Goal: Information Seeking & Learning: Learn about a topic

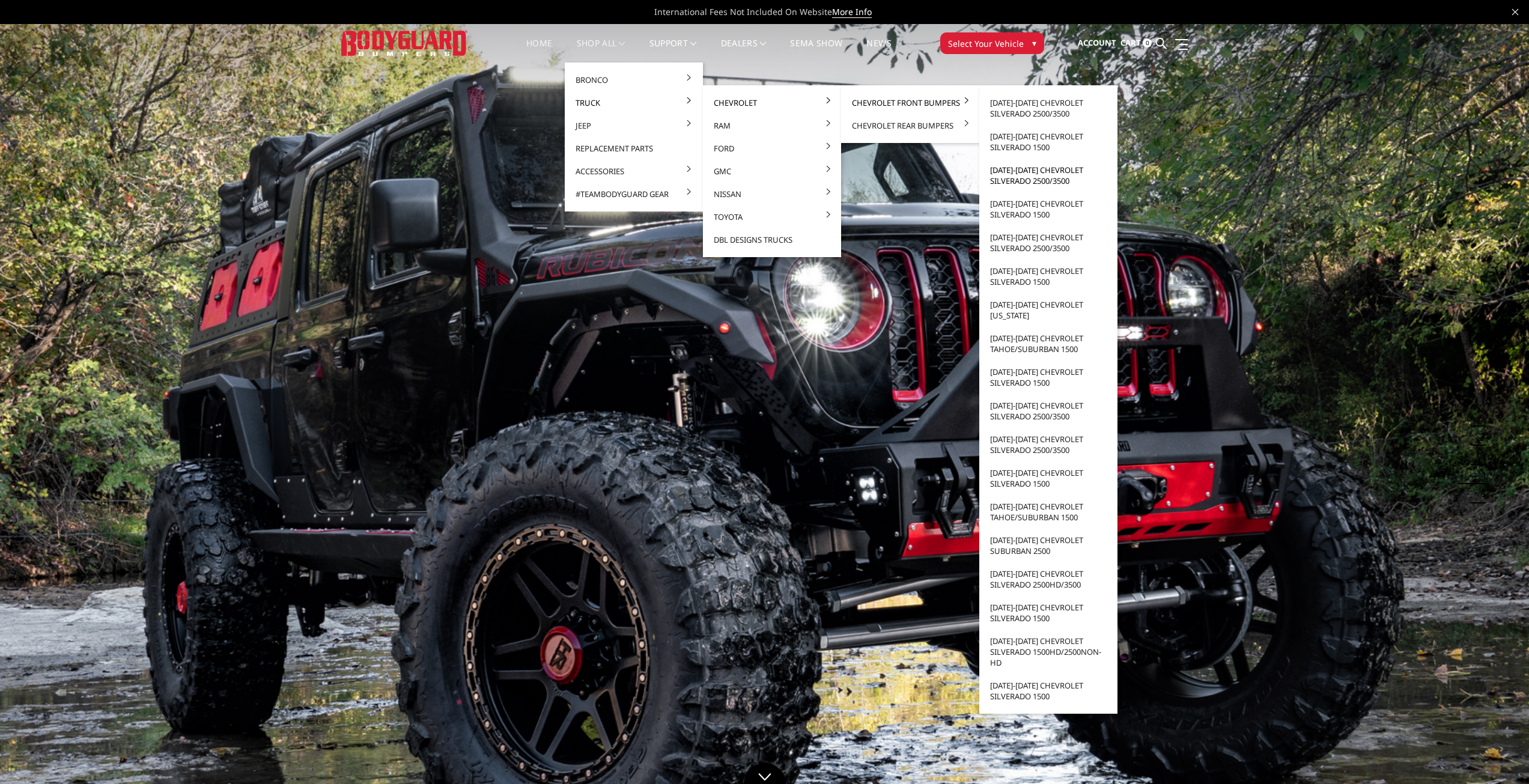
click at [1014, 173] on link "[DATE]-[DATE] Chevrolet Silverado 2500/3500" at bounding box center [1047, 176] width 128 height 34
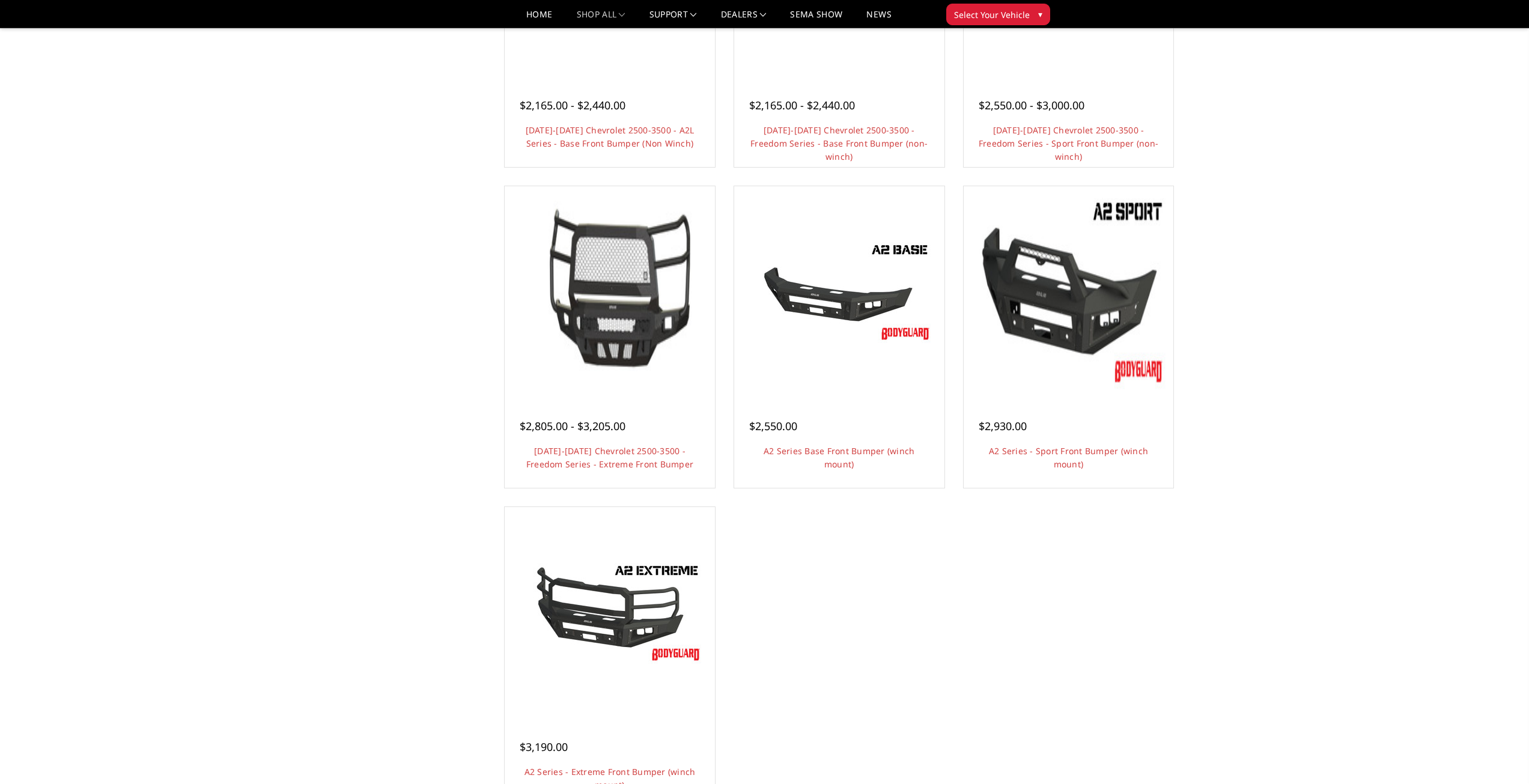
scroll to position [660, 0]
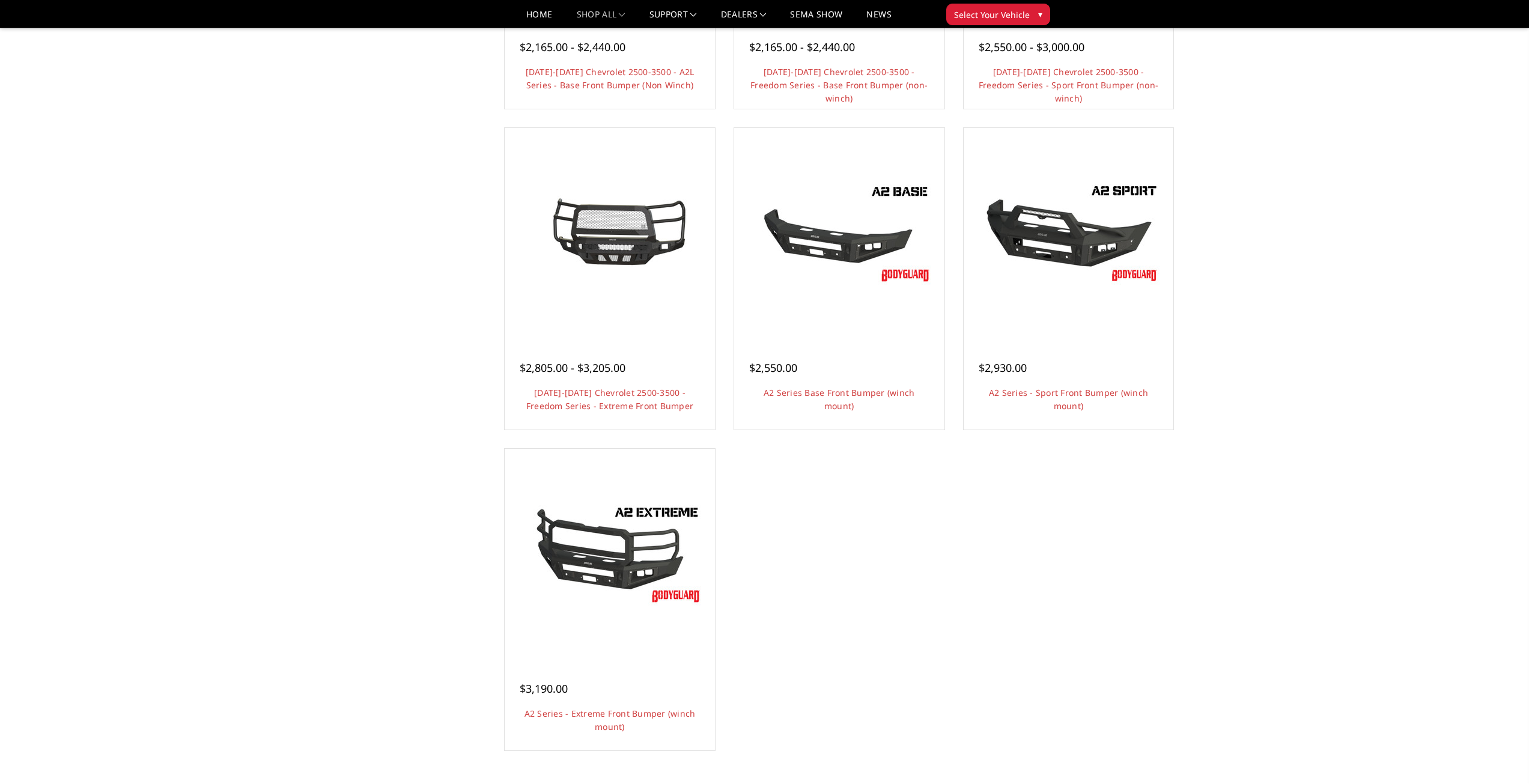
drag, startPoint x: 128, startPoint y: 408, endPoint x: 284, endPoint y: 281, distance: 201.2
click at [280, 275] on div "Home Truck Chevrolet Chevrolet Front Bumpers 2020-2023 Chevrolet Silverado 2500…" at bounding box center [764, 83] width 1529 height 1408
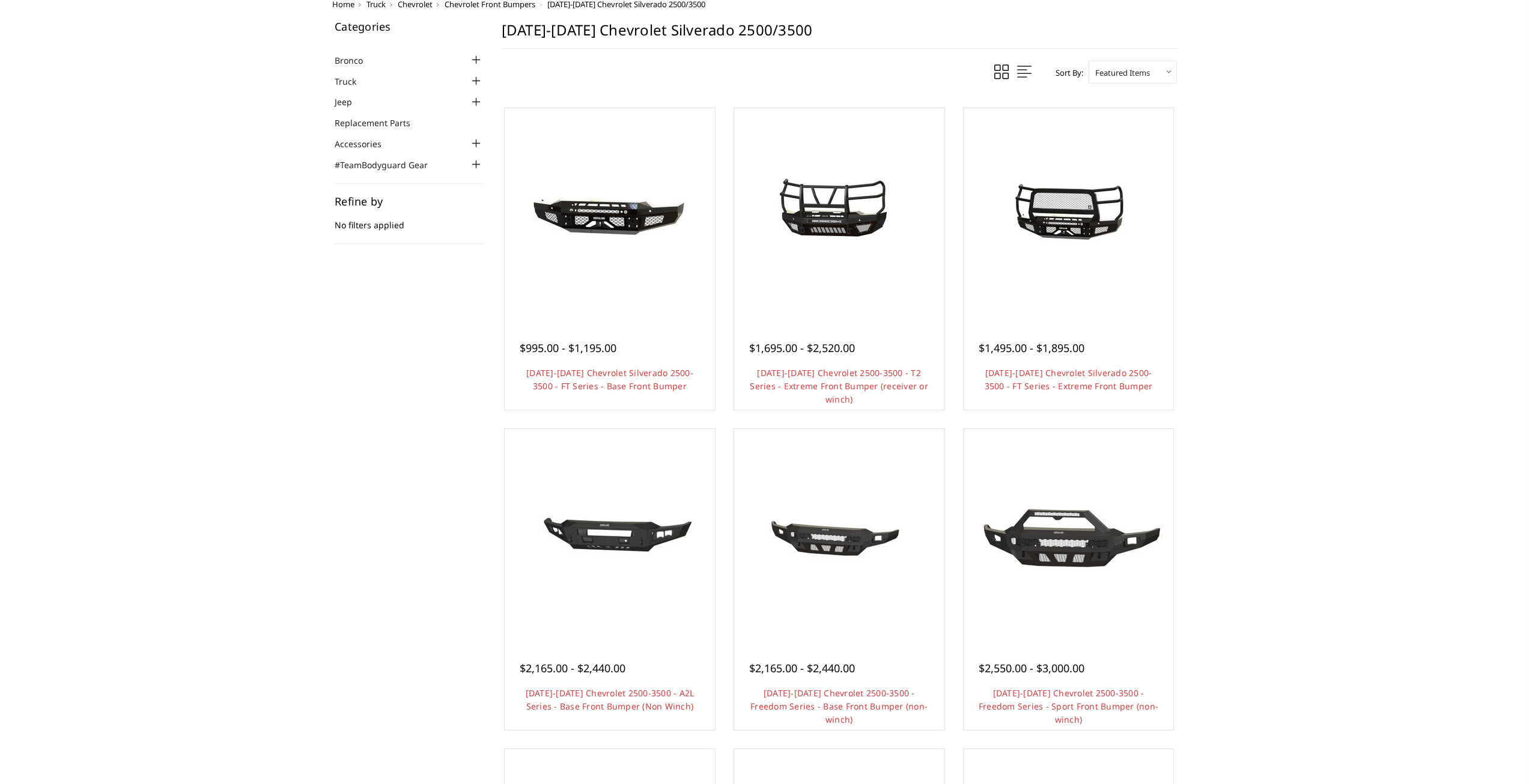
scroll to position [0, 0]
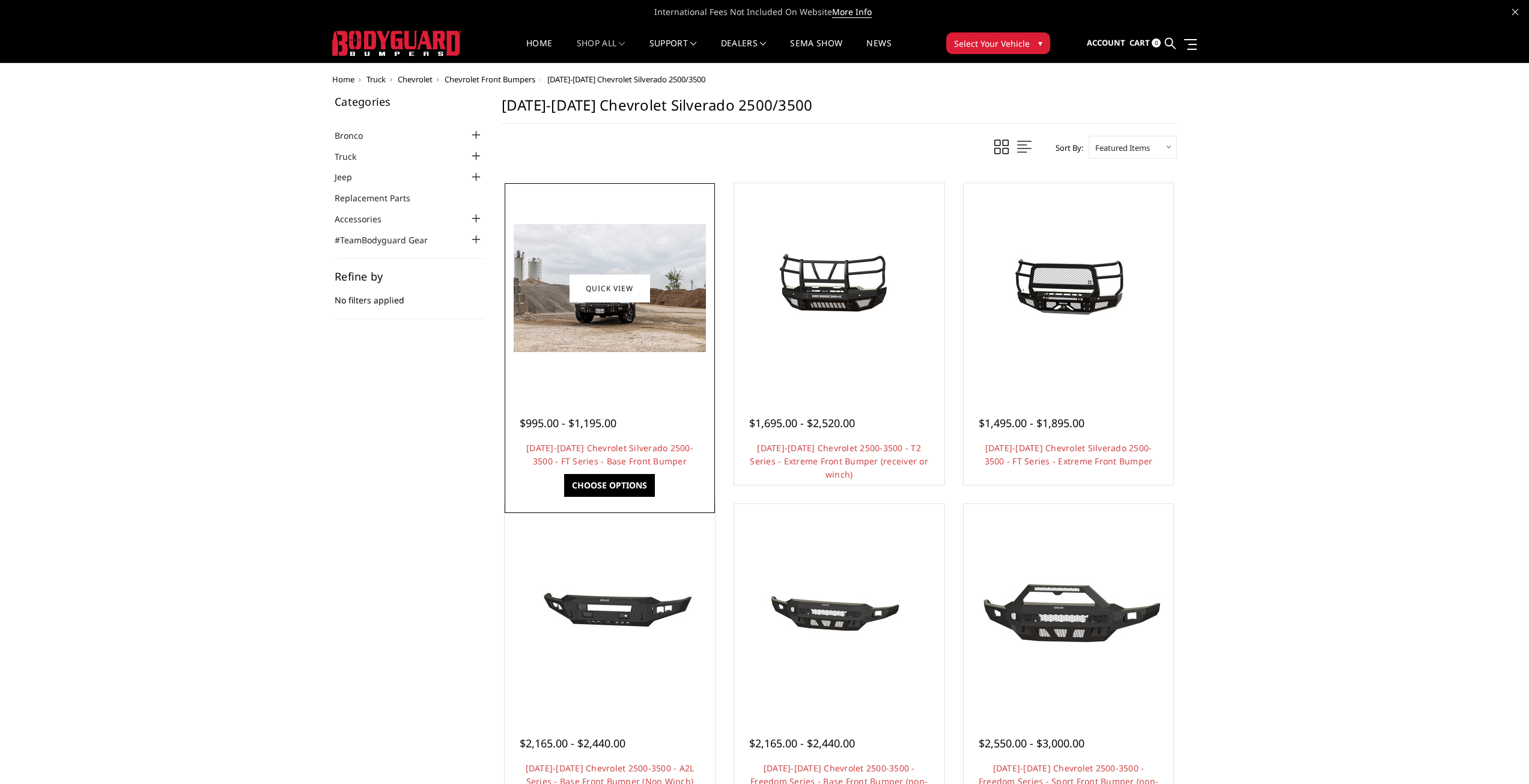
click at [652, 344] on img at bounding box center [610, 288] width 192 height 128
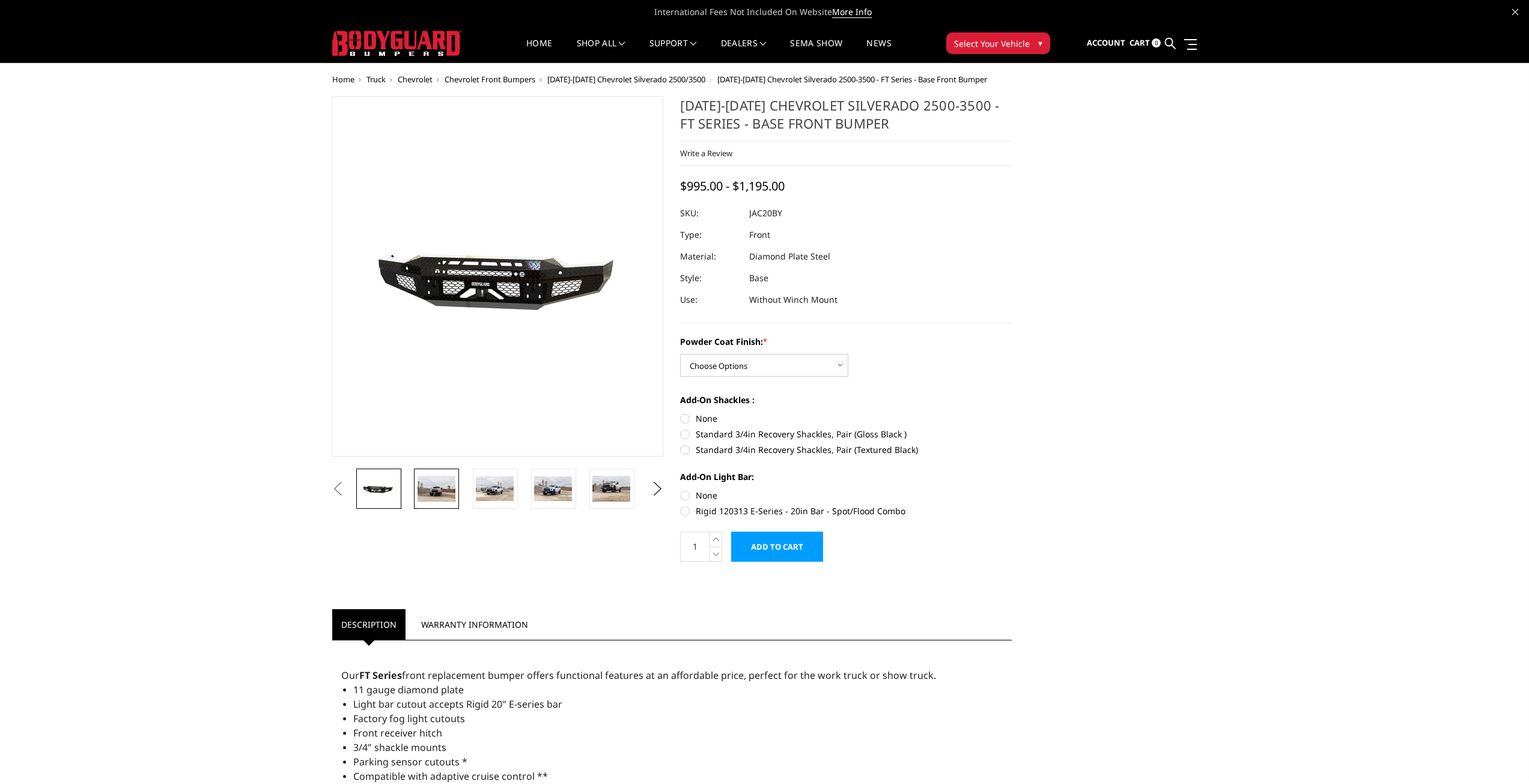
click at [435, 505] on link at bounding box center [436, 488] width 45 height 40
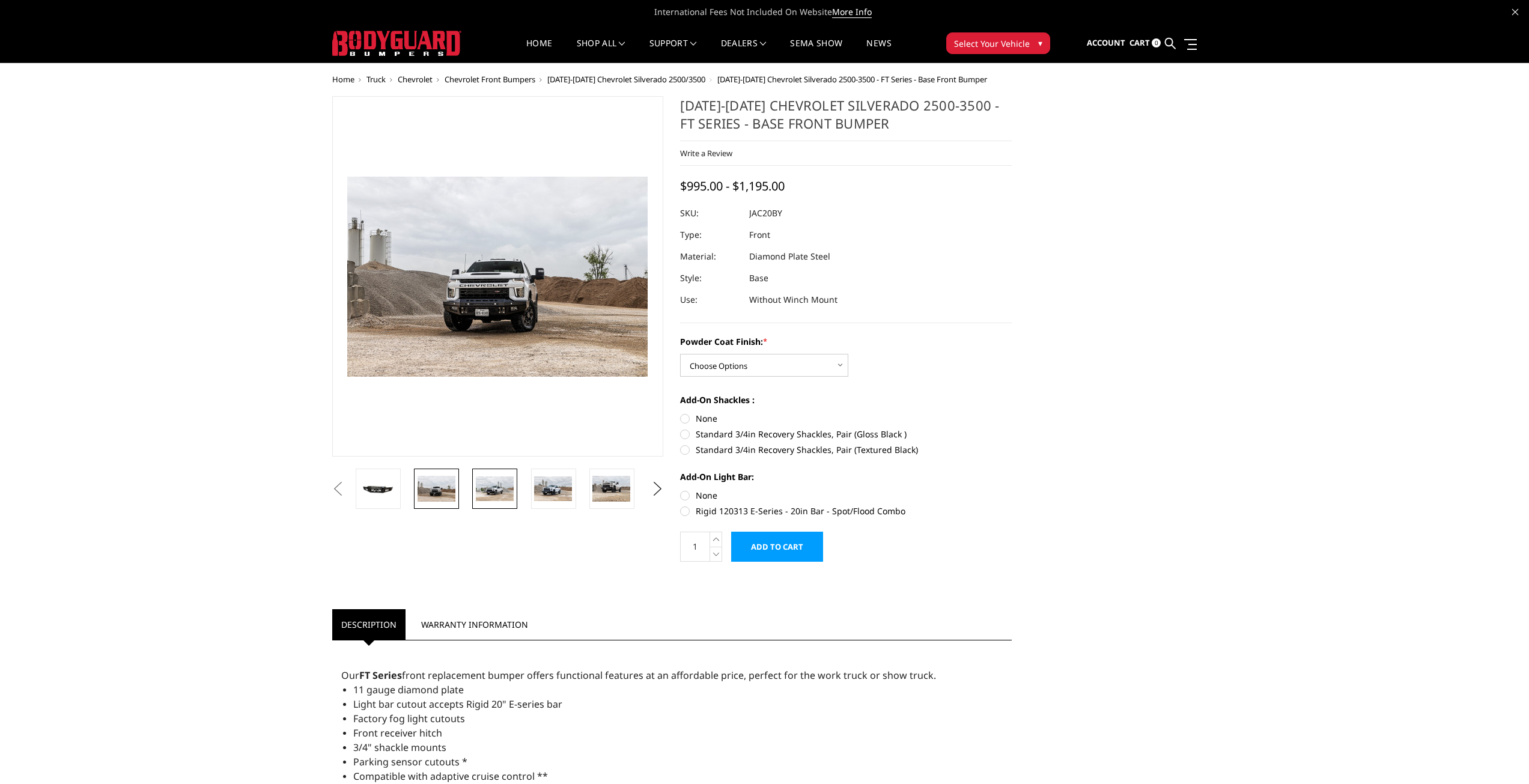
click at [490, 501] on img at bounding box center [495, 488] width 38 height 25
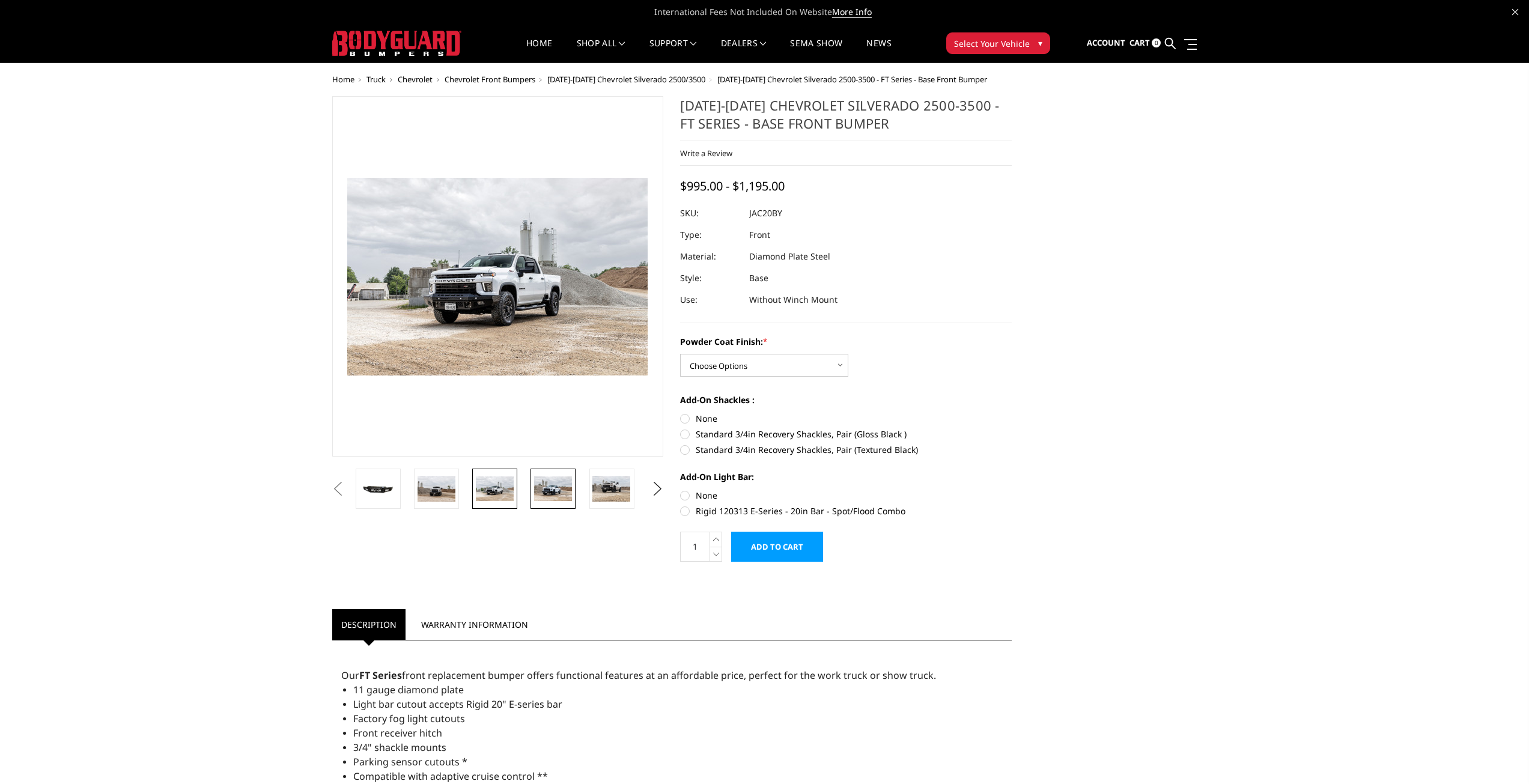
click at [550, 495] on img at bounding box center [552, 488] width 38 height 25
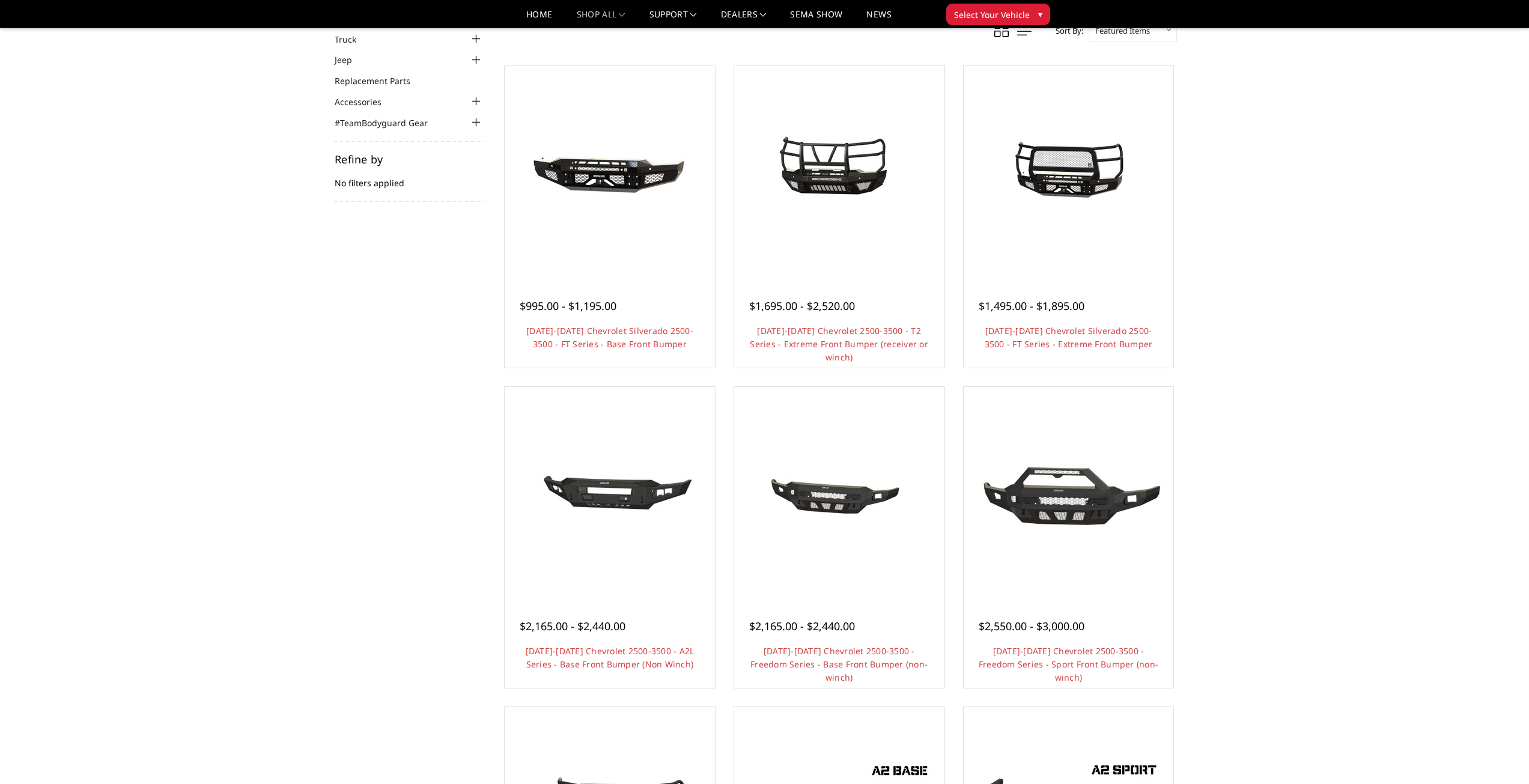
scroll to position [60, 0]
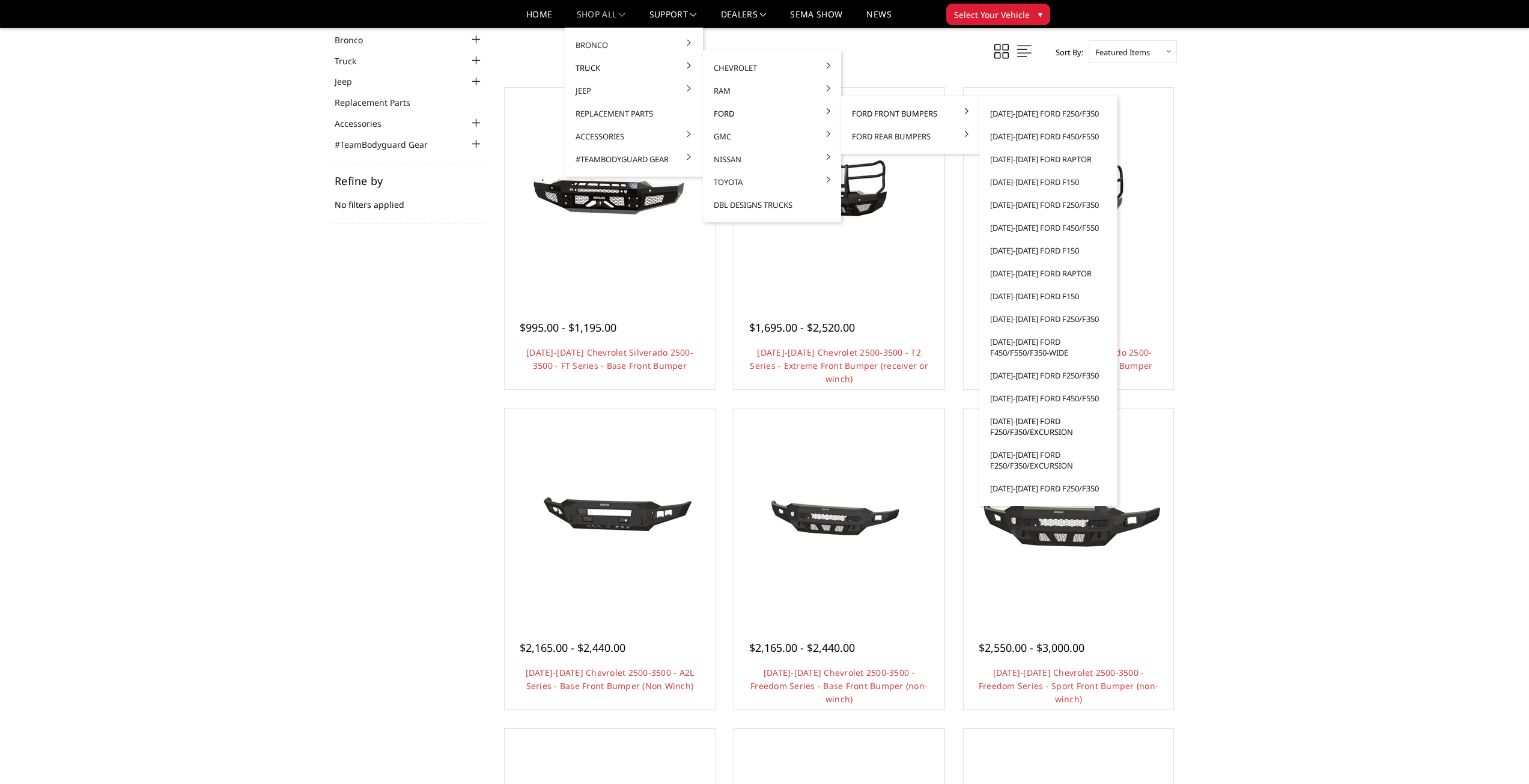
click at [1027, 423] on link "[DATE]-[DATE] Ford F250/F350/Excursion" at bounding box center [1047, 426] width 128 height 34
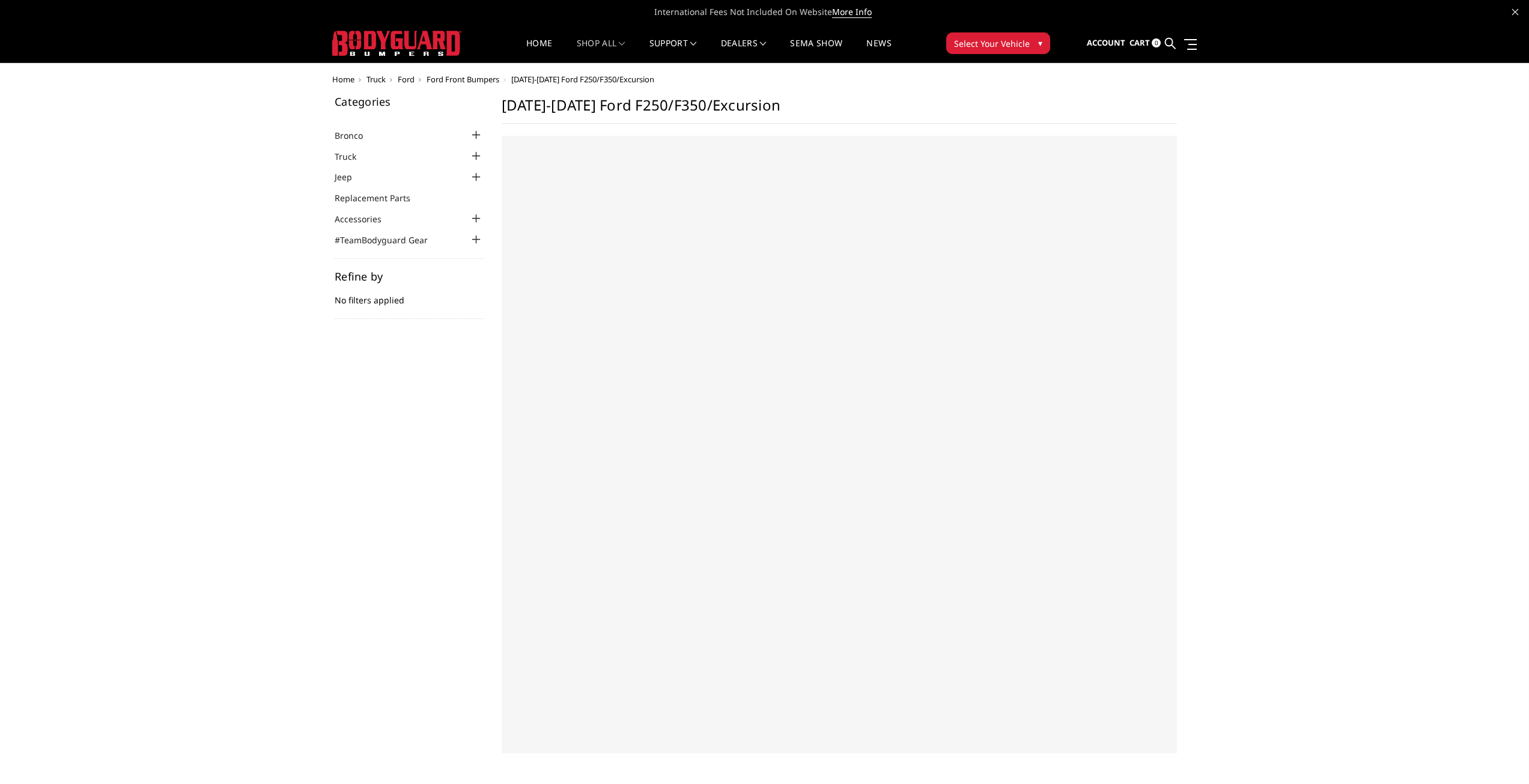
select select "US"
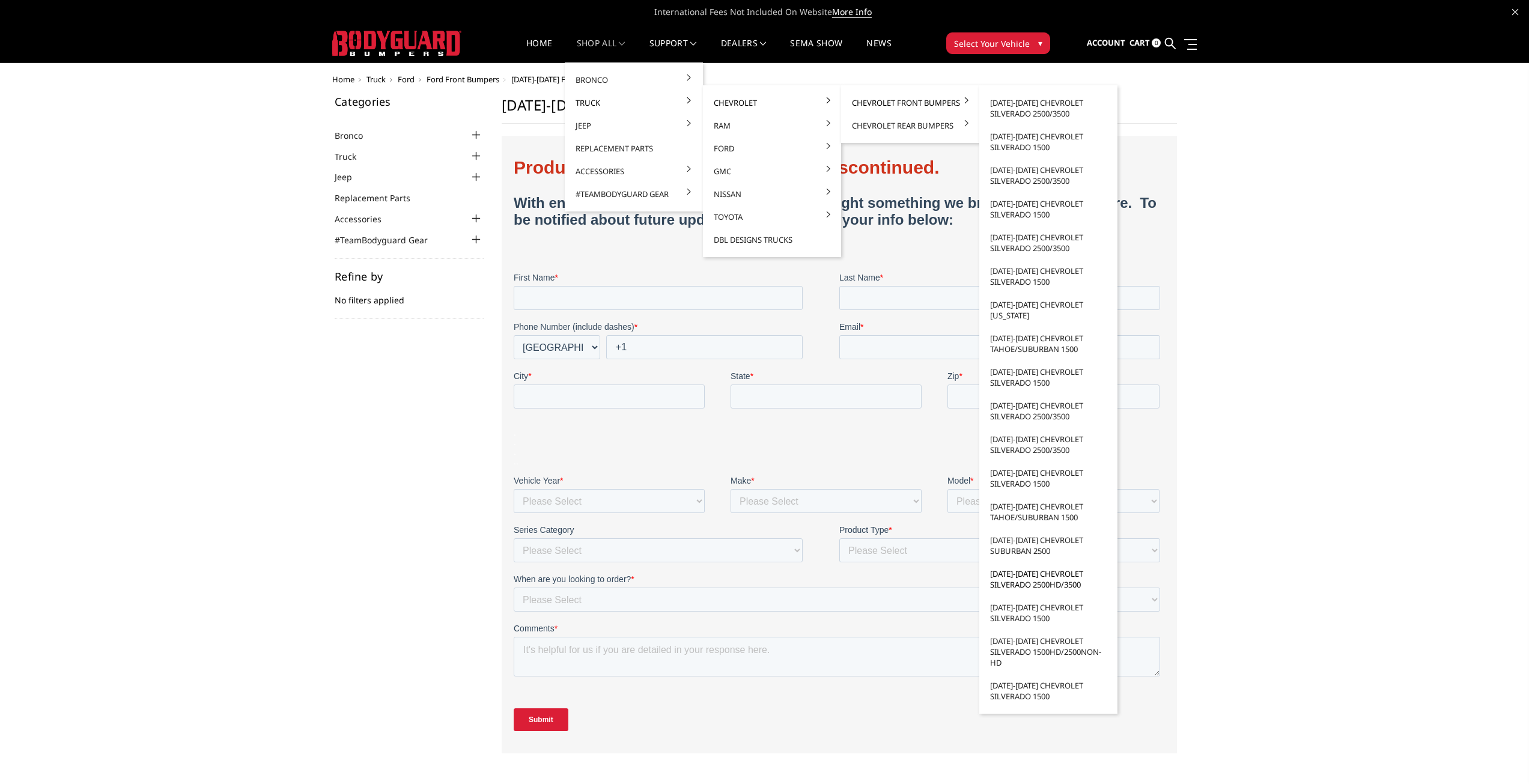
click at [1011, 576] on link "[DATE]-[DATE] Chevrolet Silverado 2500HD/3500" at bounding box center [1047, 579] width 128 height 34
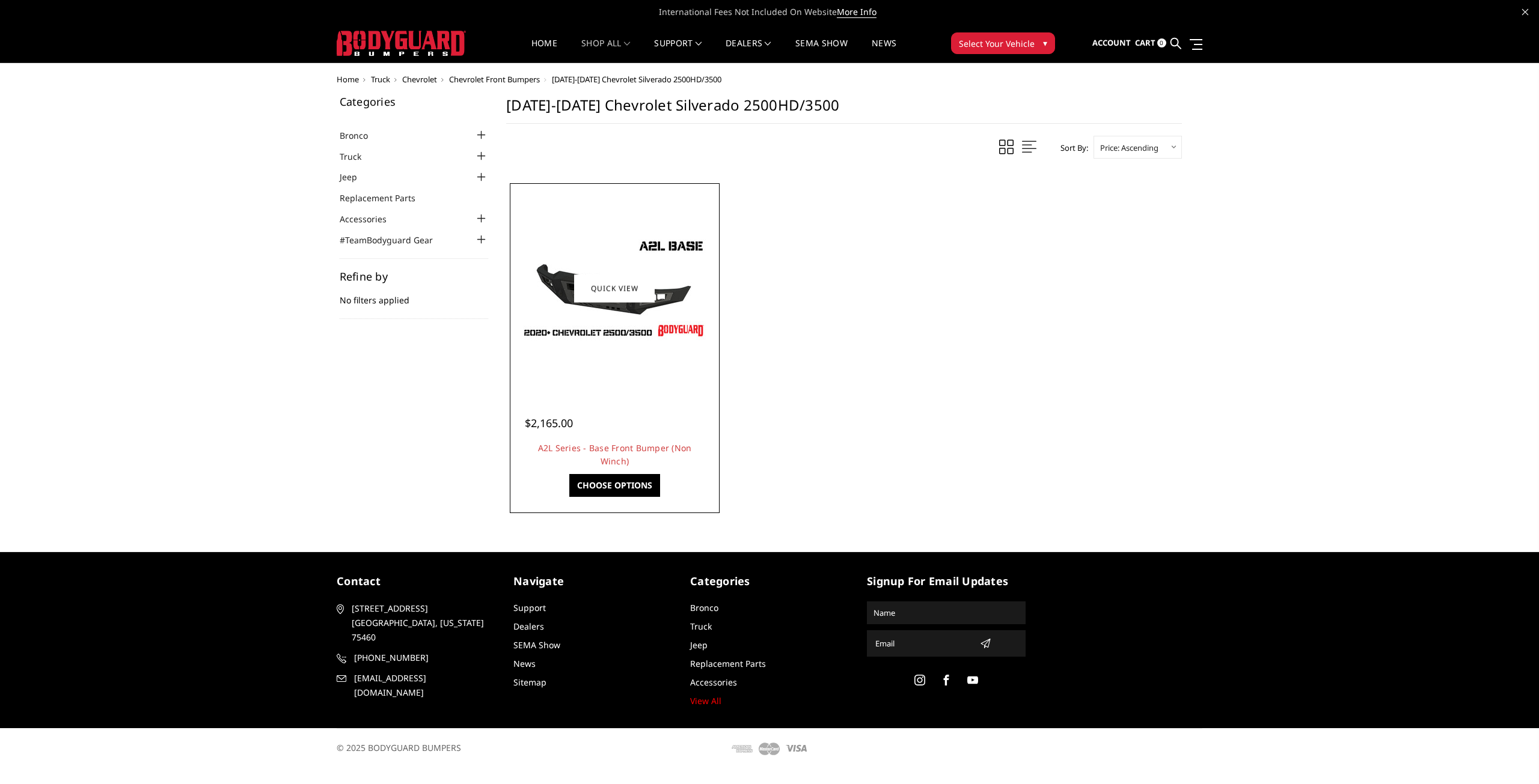
click at [590, 341] on img at bounding box center [614, 288] width 192 height 108
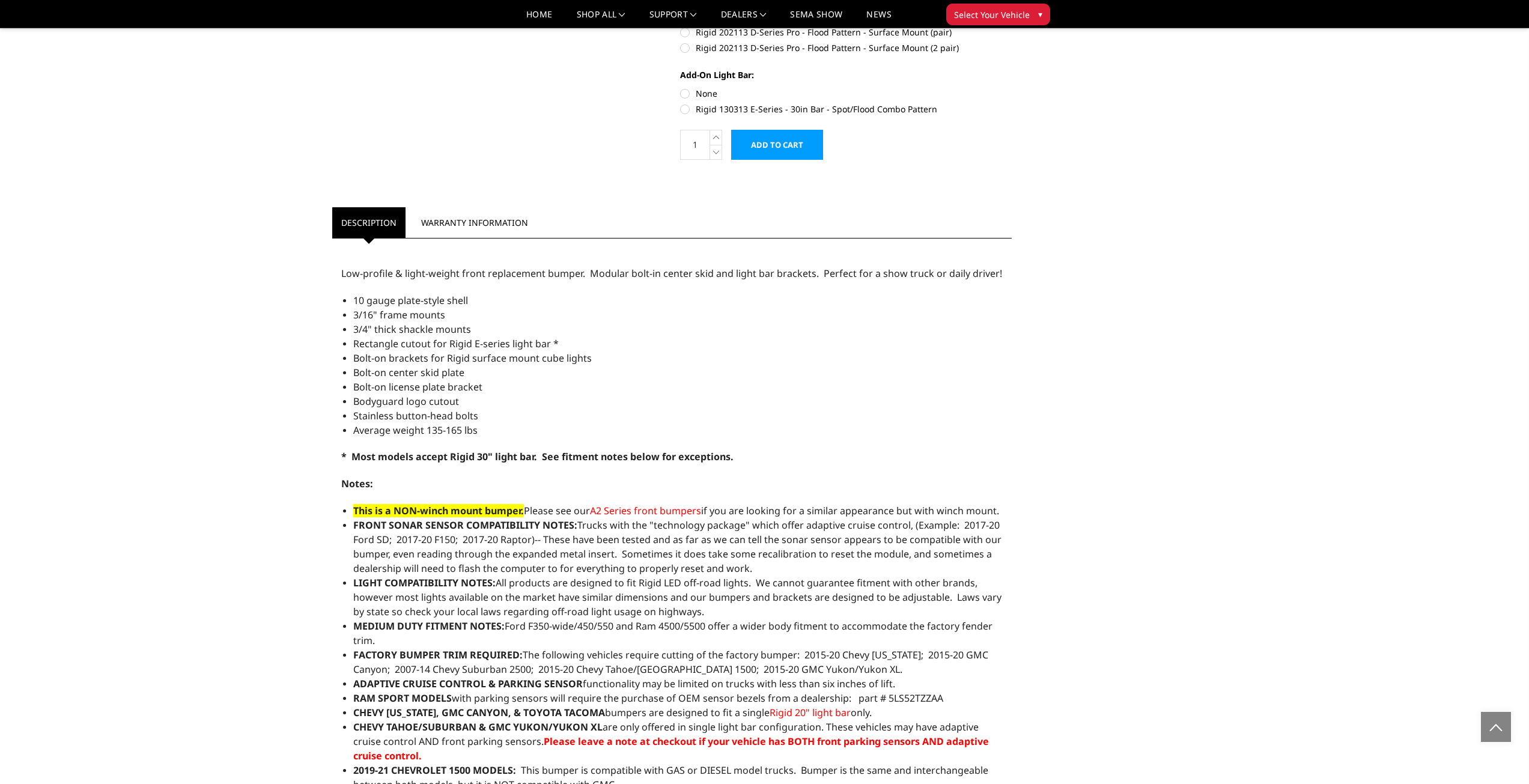
scroll to position [660, 0]
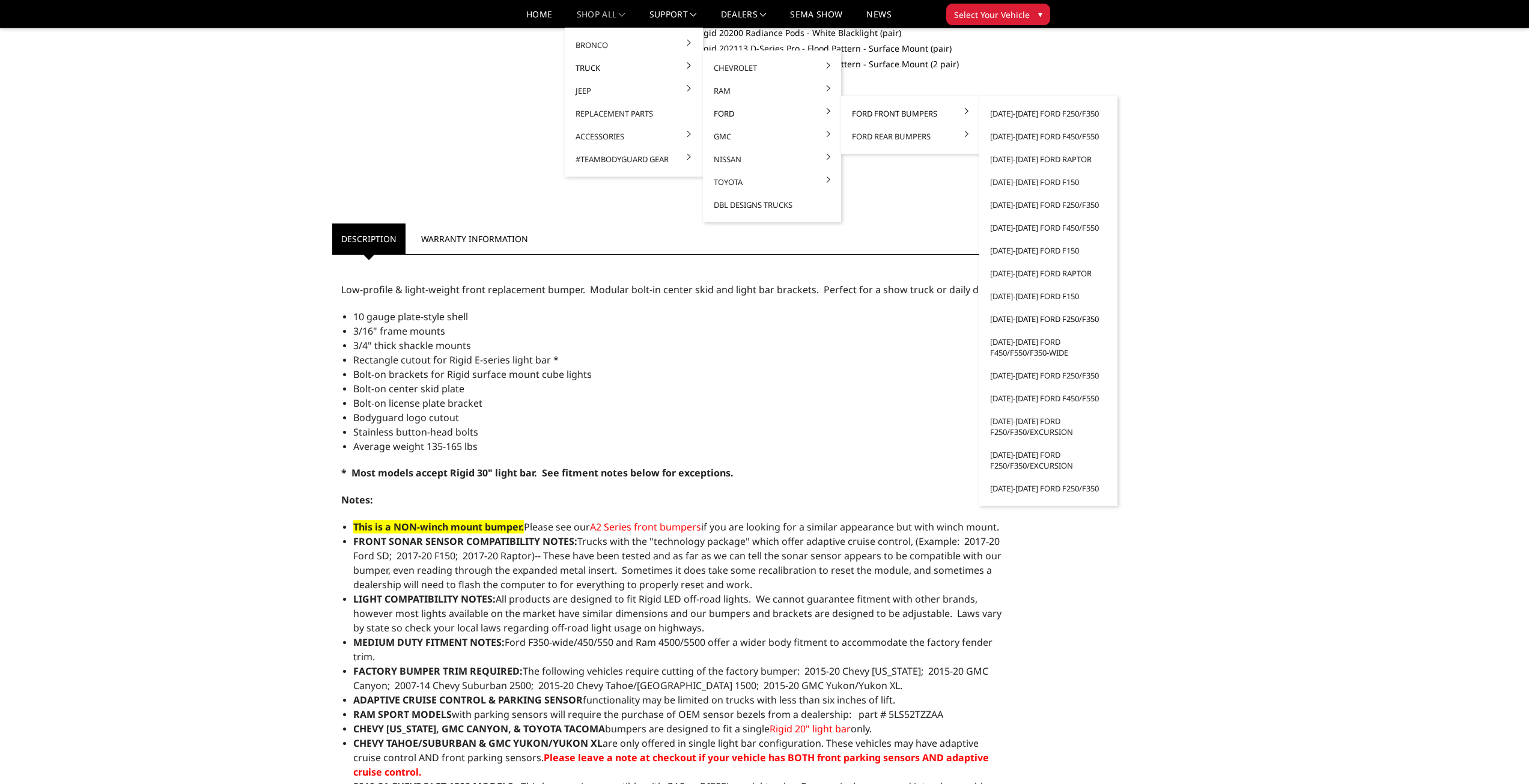
click at [1037, 317] on link "[DATE]-[DATE] Ford F250/F350" at bounding box center [1047, 319] width 128 height 23
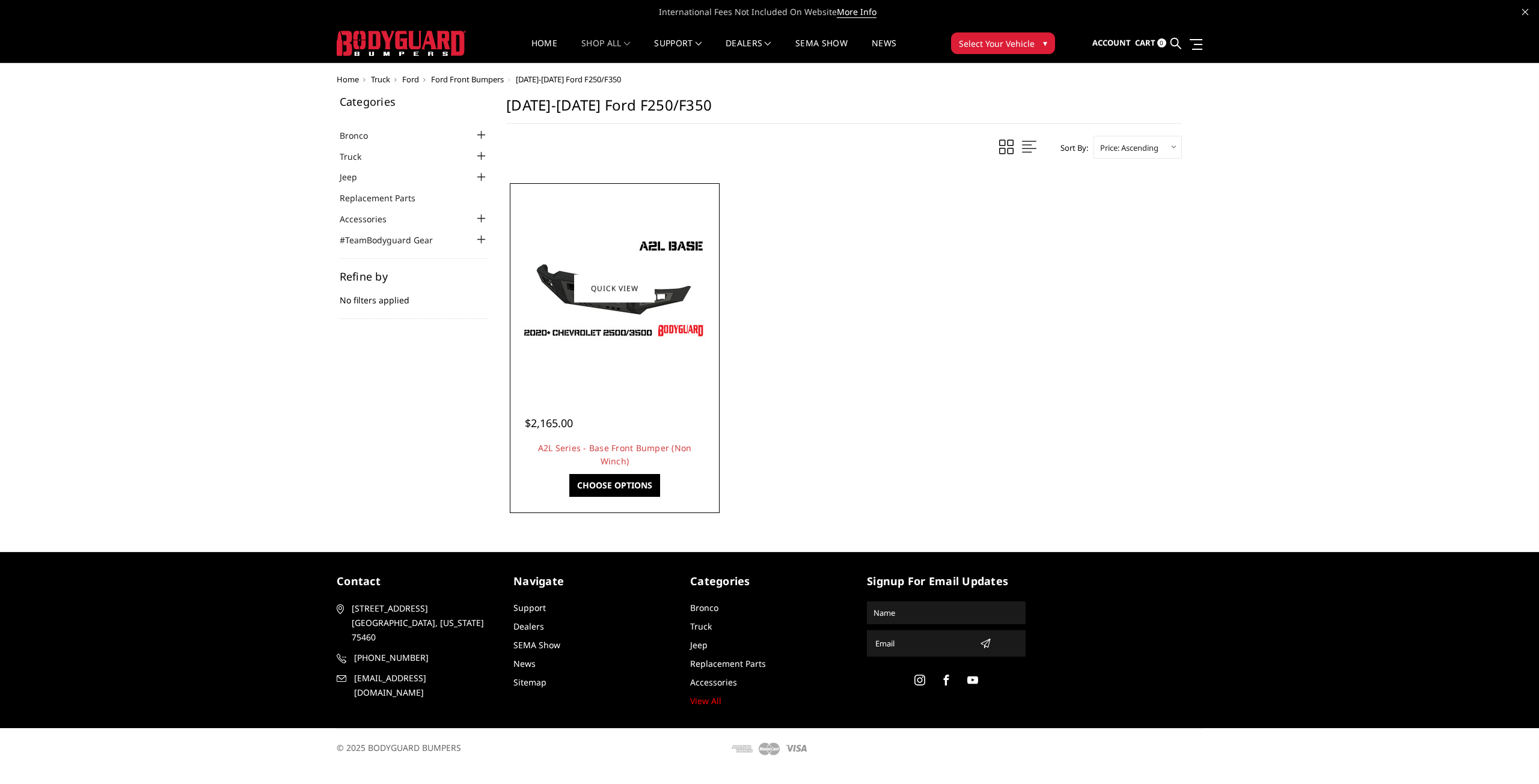
click at [591, 332] on img at bounding box center [614, 288] width 192 height 108
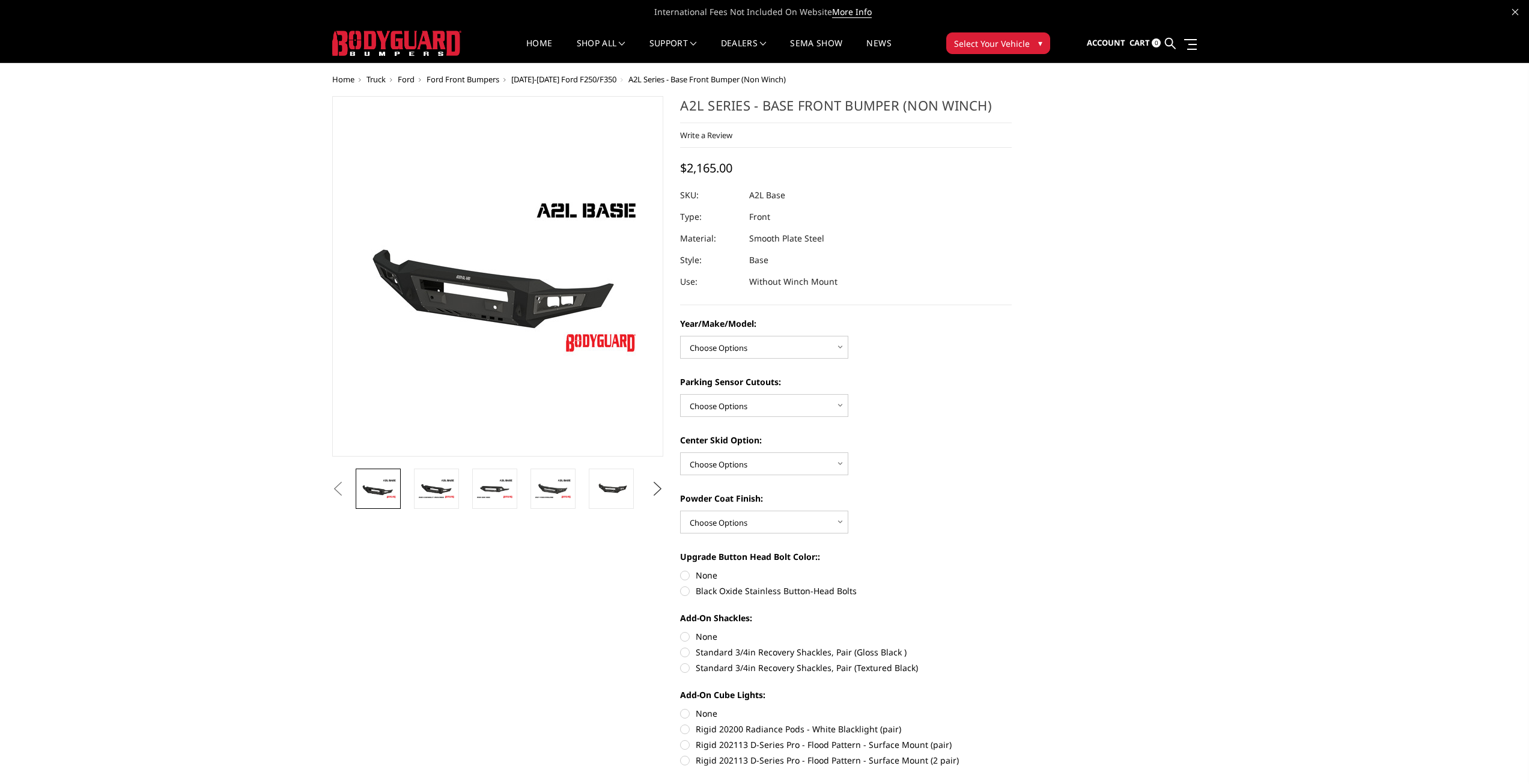
click at [660, 497] on button "Next" at bounding box center [657, 488] width 18 height 18
click at [660, 494] on button "Next" at bounding box center [657, 488] width 18 height 18
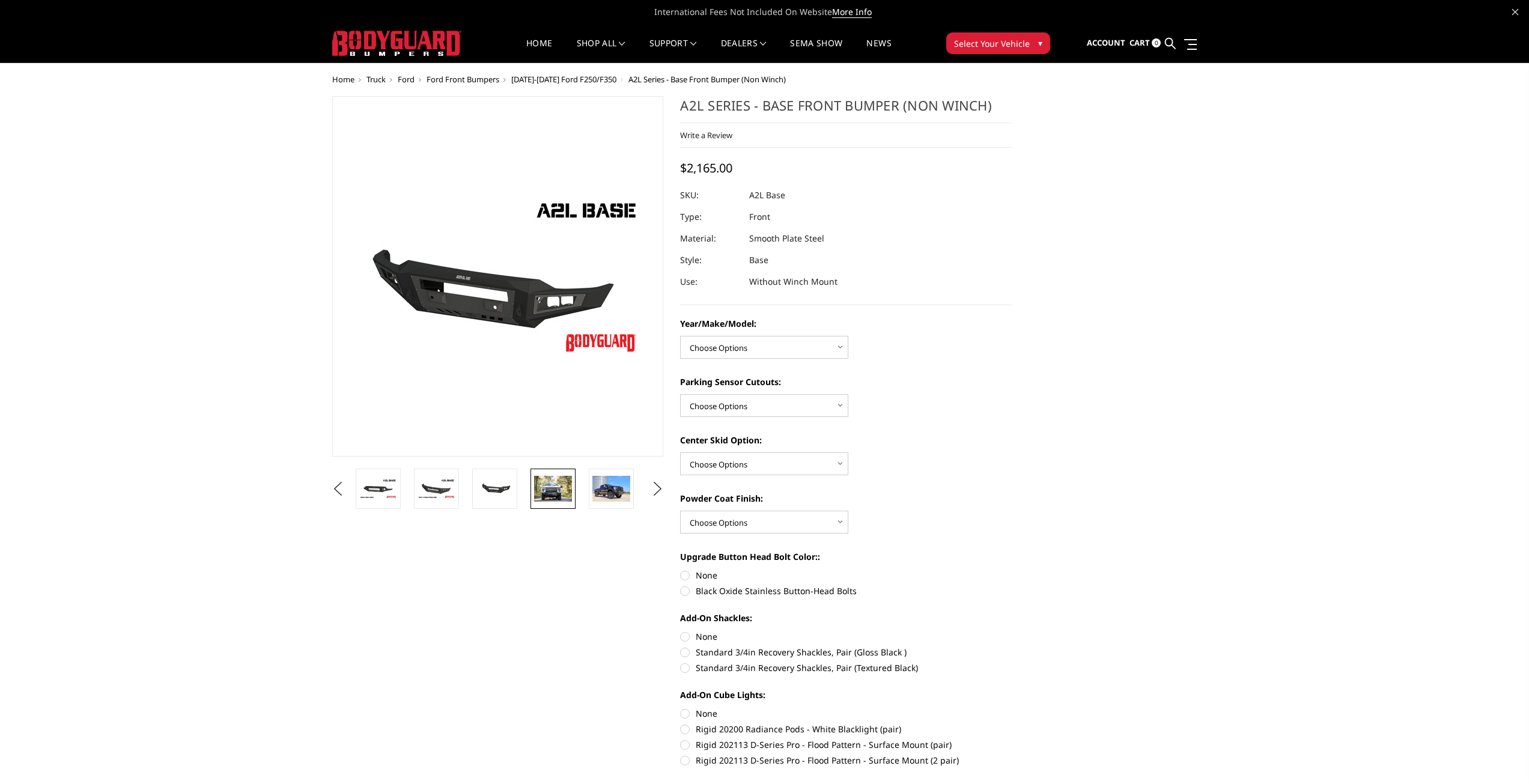
click at [566, 489] on img at bounding box center [552, 488] width 38 height 25
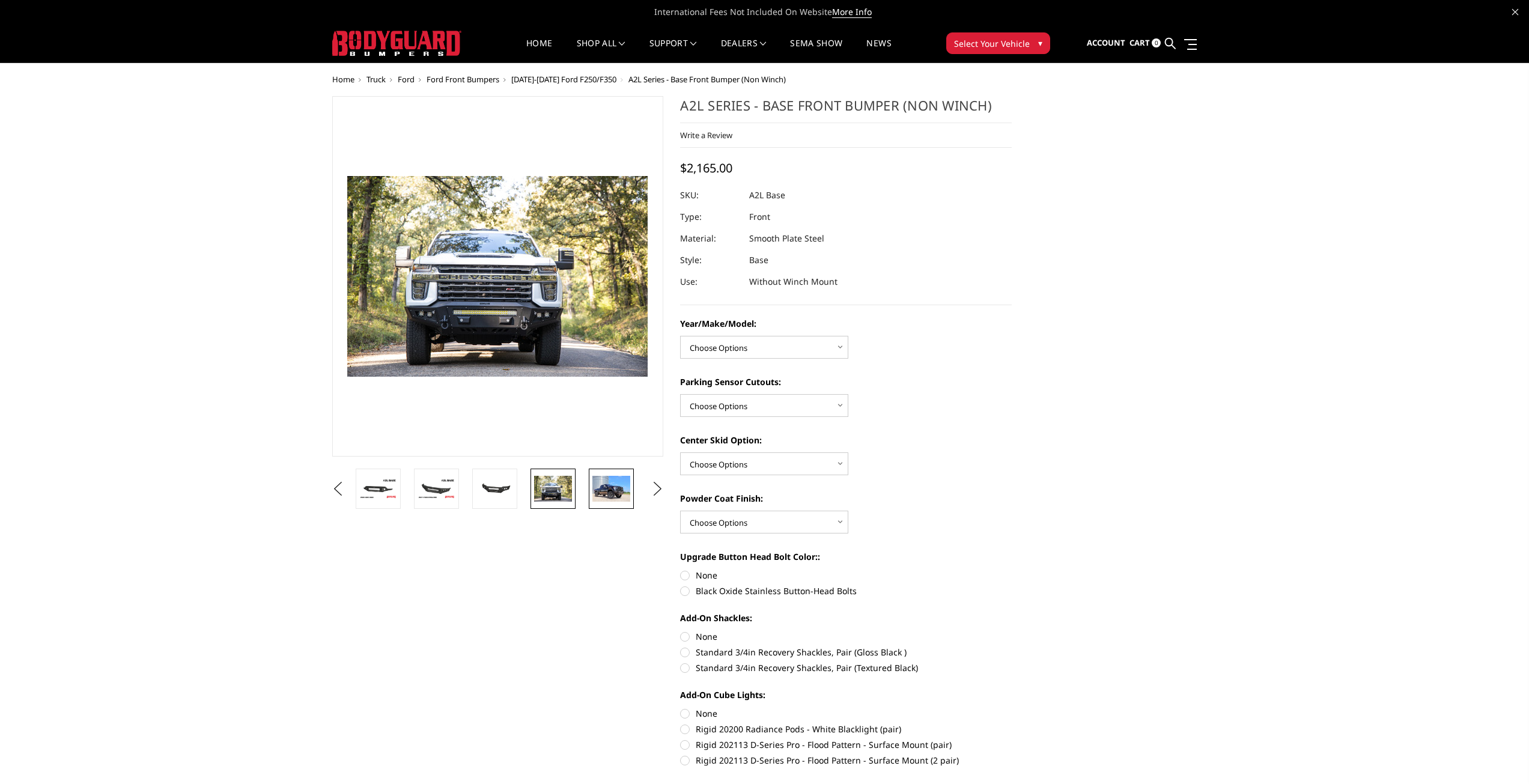
click at [611, 487] on img at bounding box center [611, 488] width 38 height 25
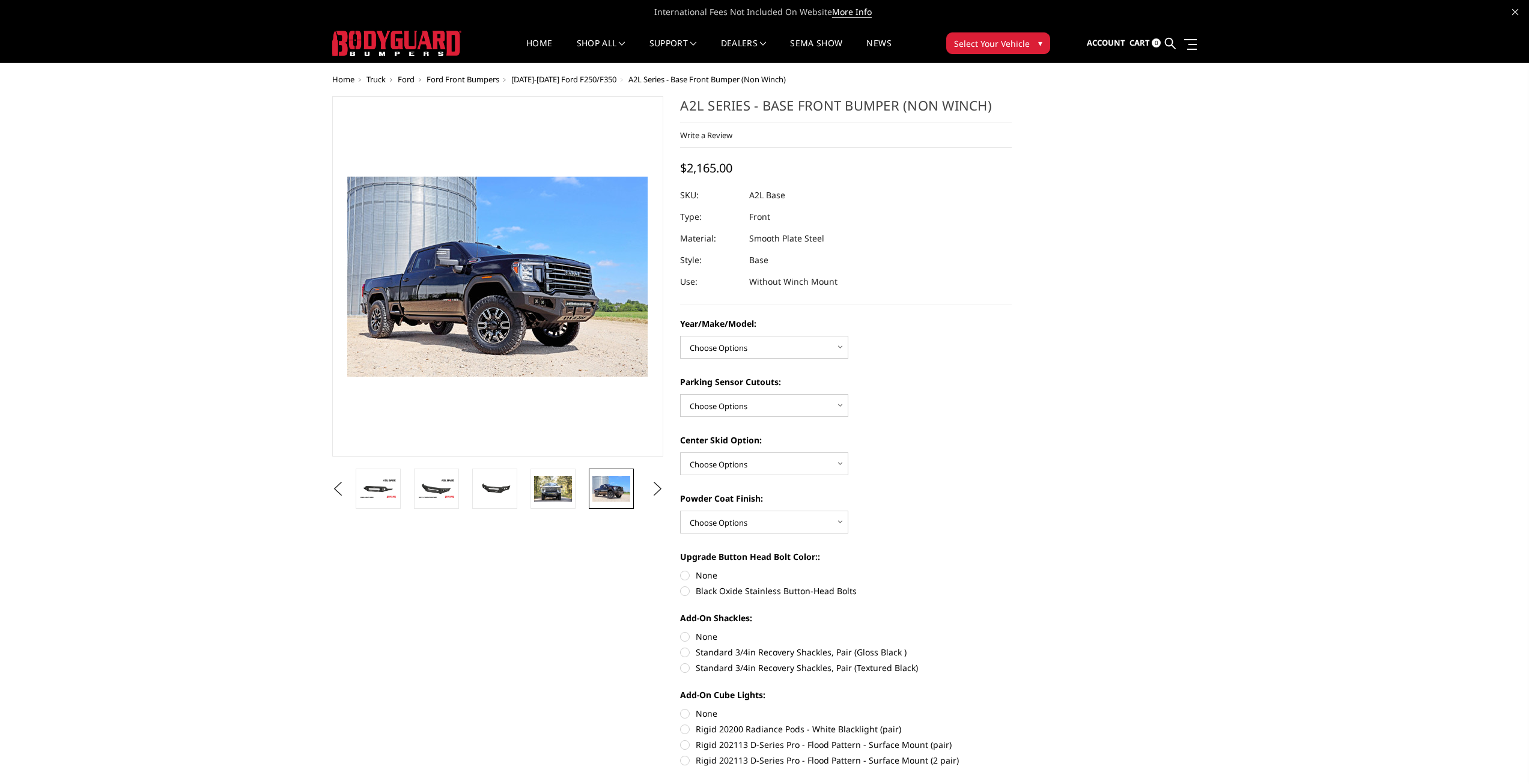
click at [643, 487] on ul "Previous" at bounding box center [498, 488] width 338 height 40
click at [655, 488] on button "Next" at bounding box center [657, 488] width 18 height 18
click at [572, 485] on link at bounding box center [553, 488] width 45 height 40
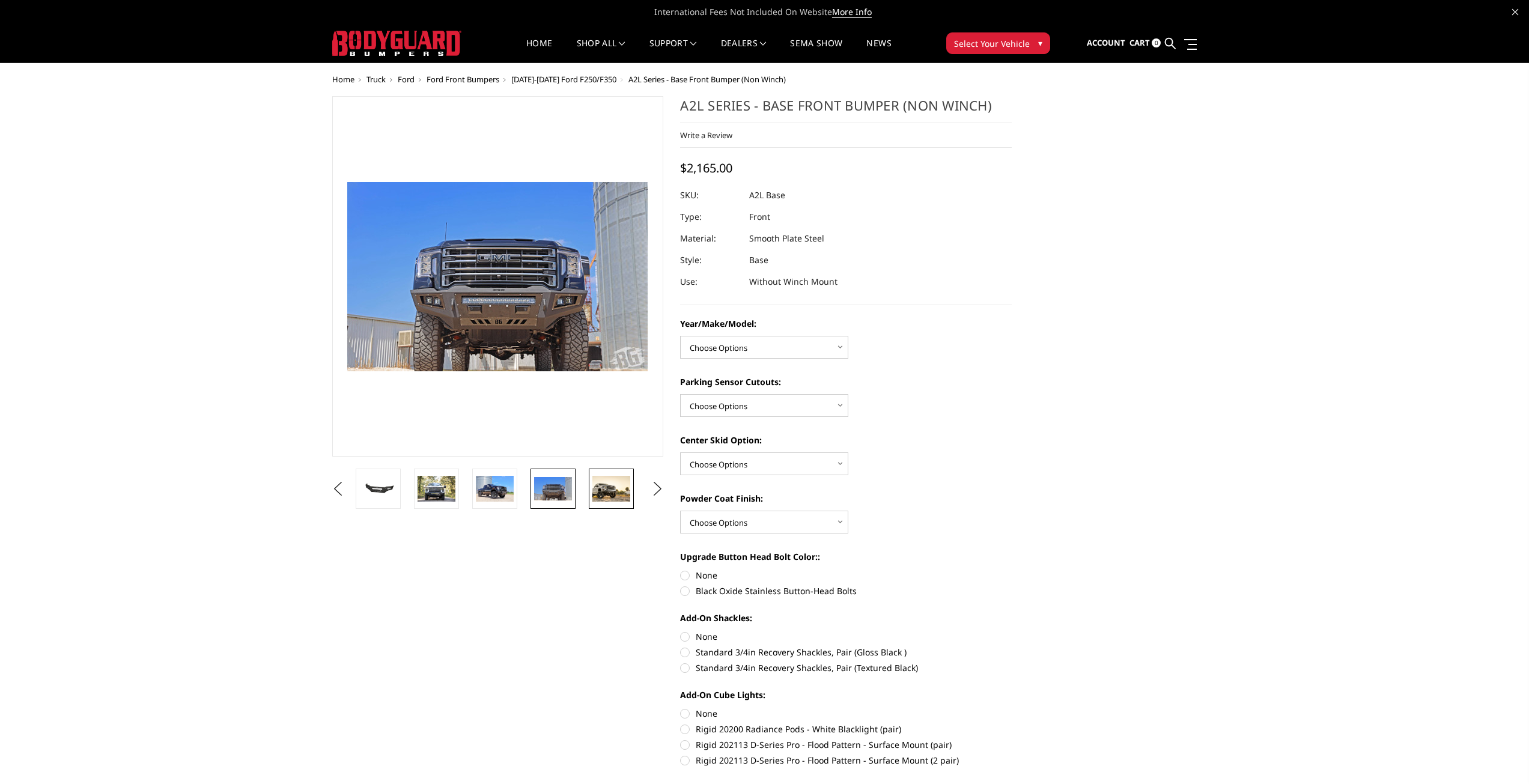
click at [613, 490] on img at bounding box center [611, 489] width 38 height 26
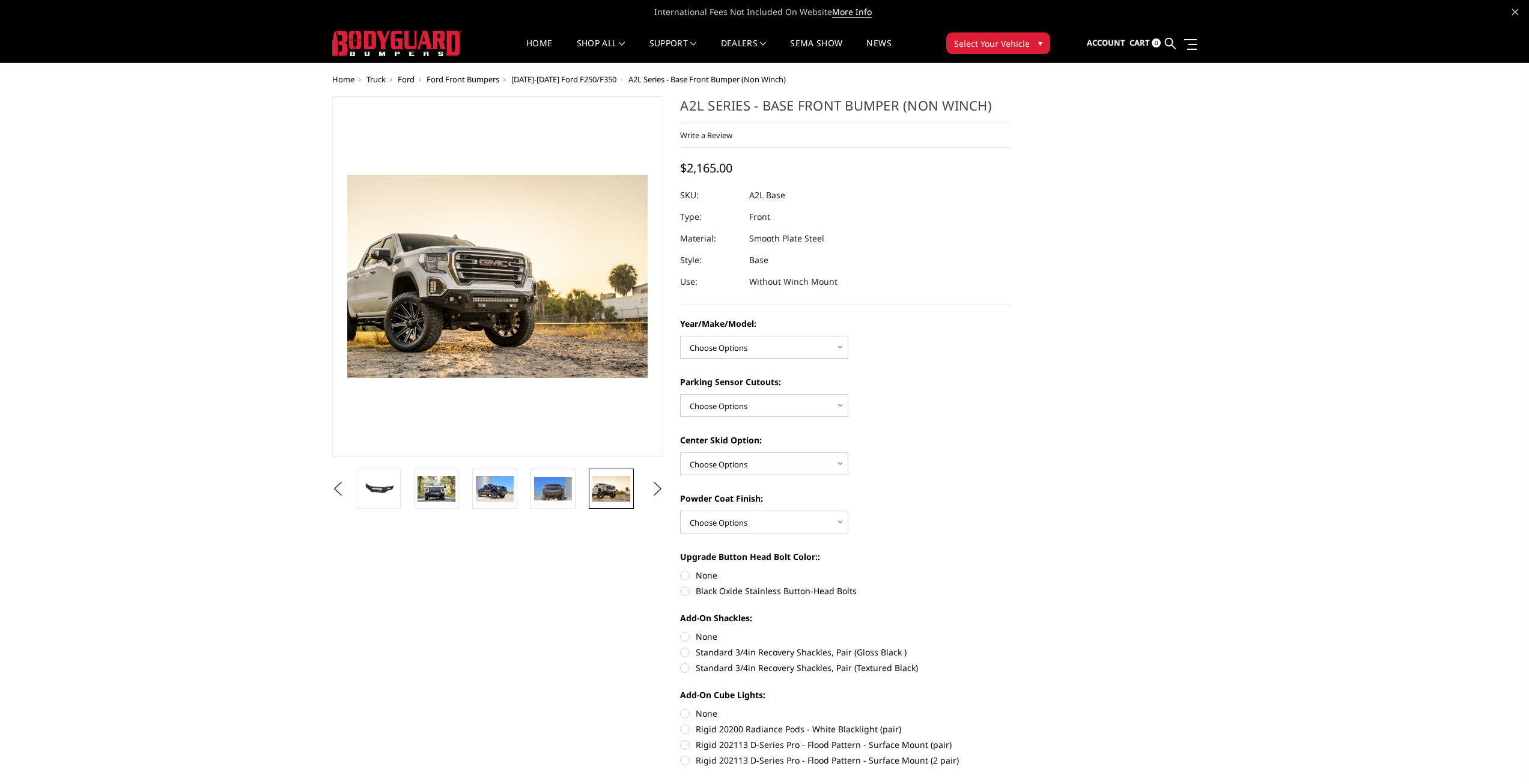
click at [639, 490] on li at bounding box center [615, 488] width 58 height 40
drag, startPoint x: 650, startPoint y: 487, endPoint x: 660, endPoint y: 486, distance: 10.0
click at [652, 488] on button "Next" at bounding box center [657, 488] width 18 height 18
click at [660, 486] on button "Next" at bounding box center [657, 488] width 18 height 18
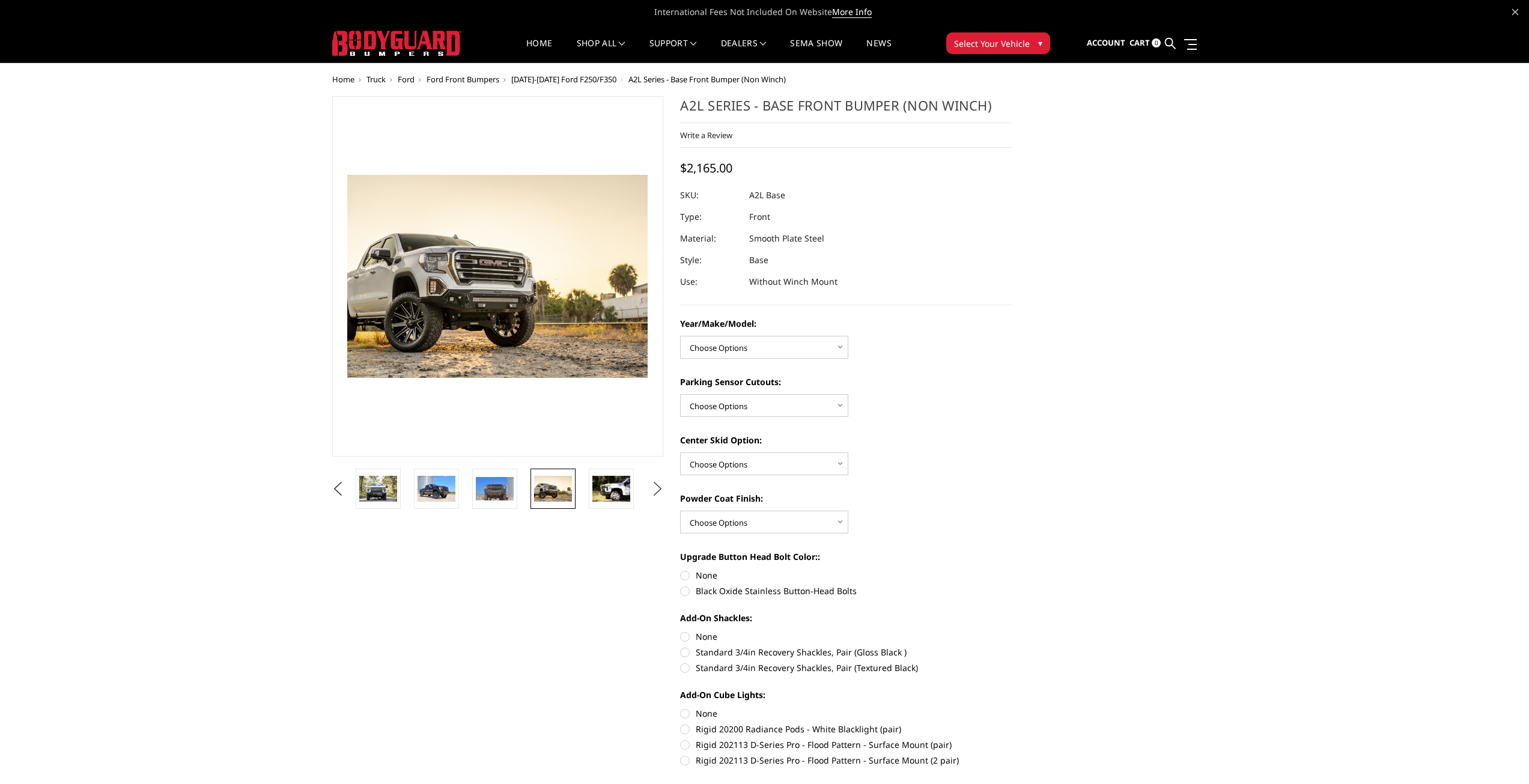
click at [660, 486] on button "Next" at bounding box center [657, 488] width 18 height 18
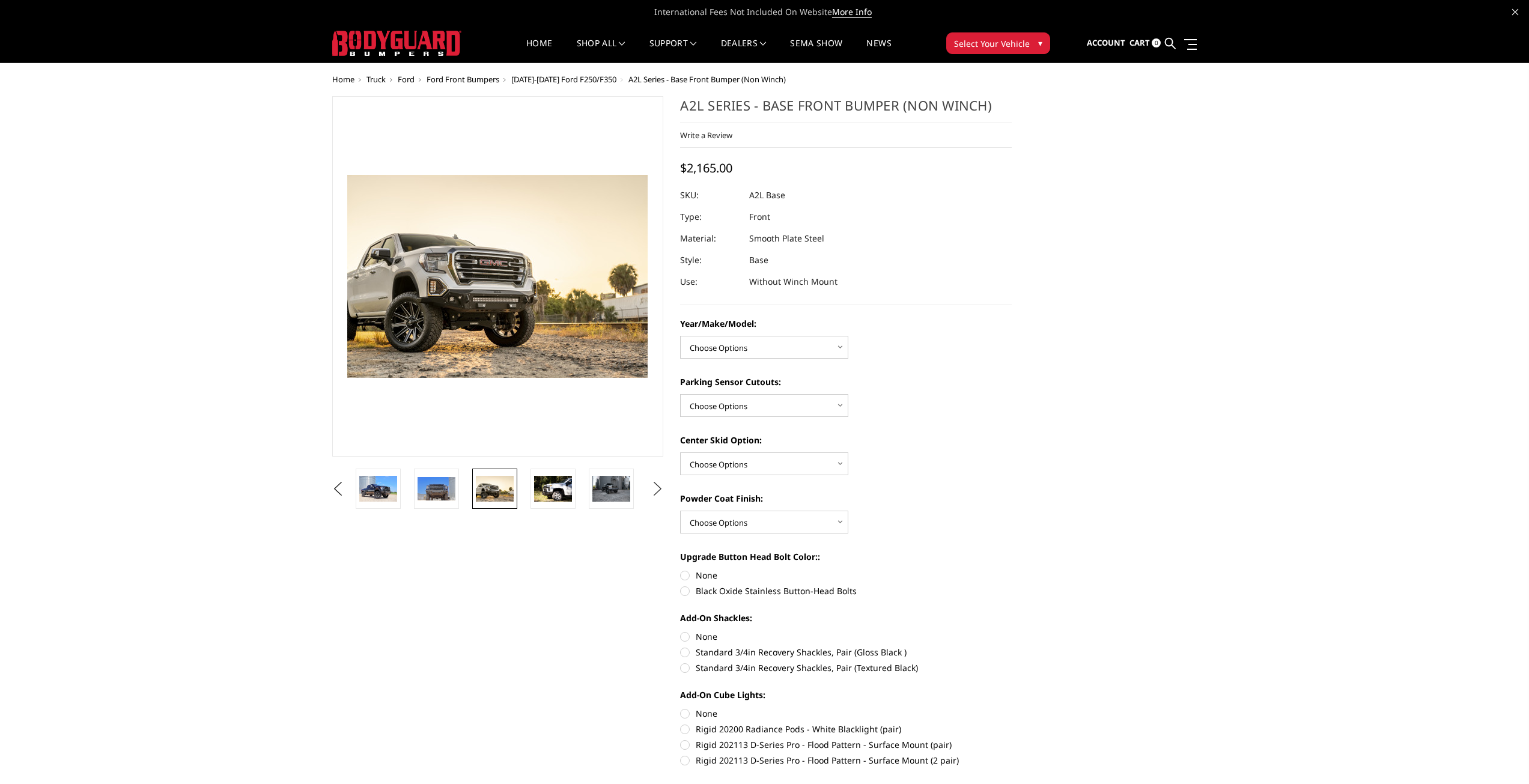
click at [660, 486] on button "Next" at bounding box center [657, 488] width 18 height 18
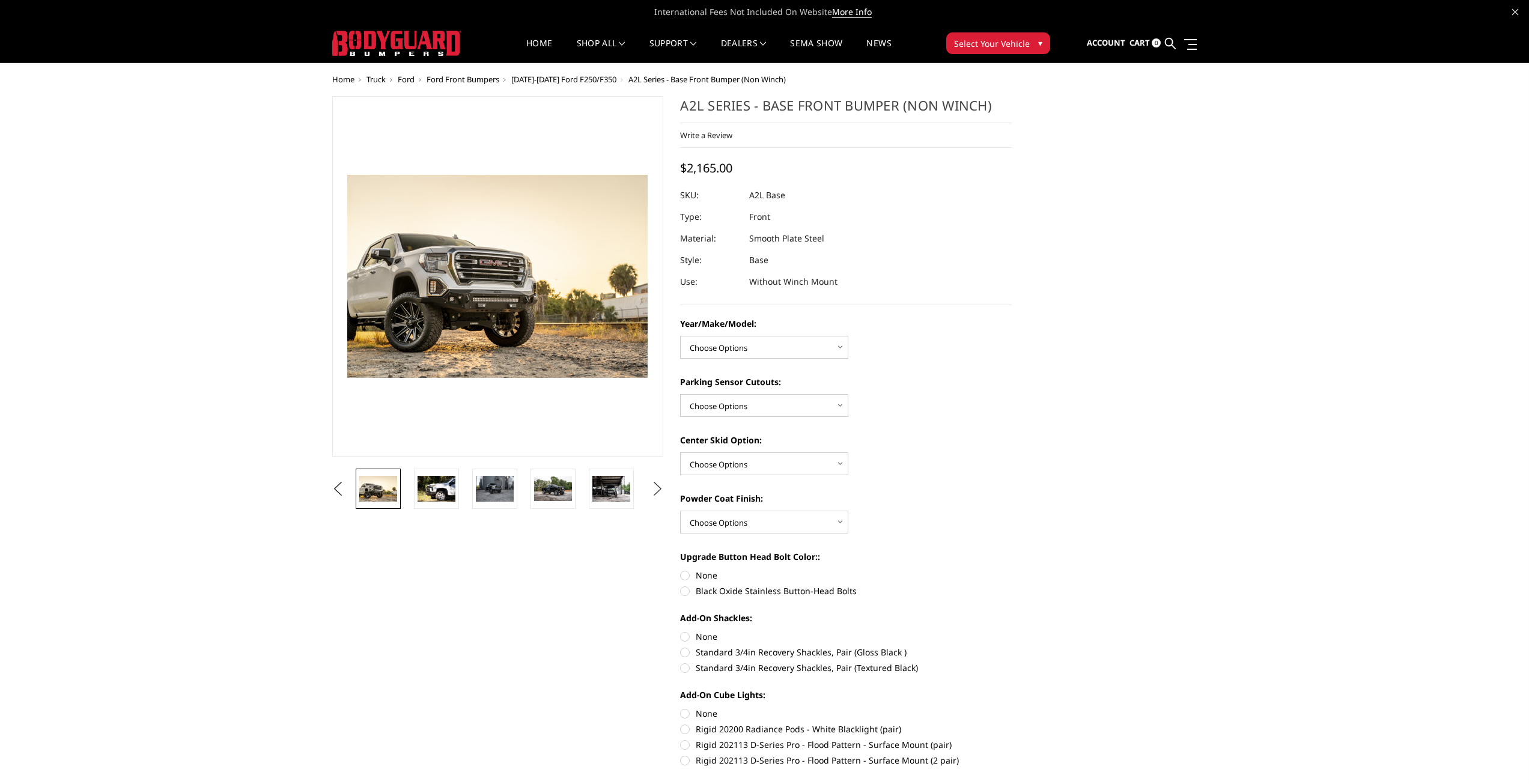
click at [660, 486] on button "Next" at bounding box center [657, 488] width 18 height 18
click at [562, 485] on img at bounding box center [552, 488] width 38 height 25
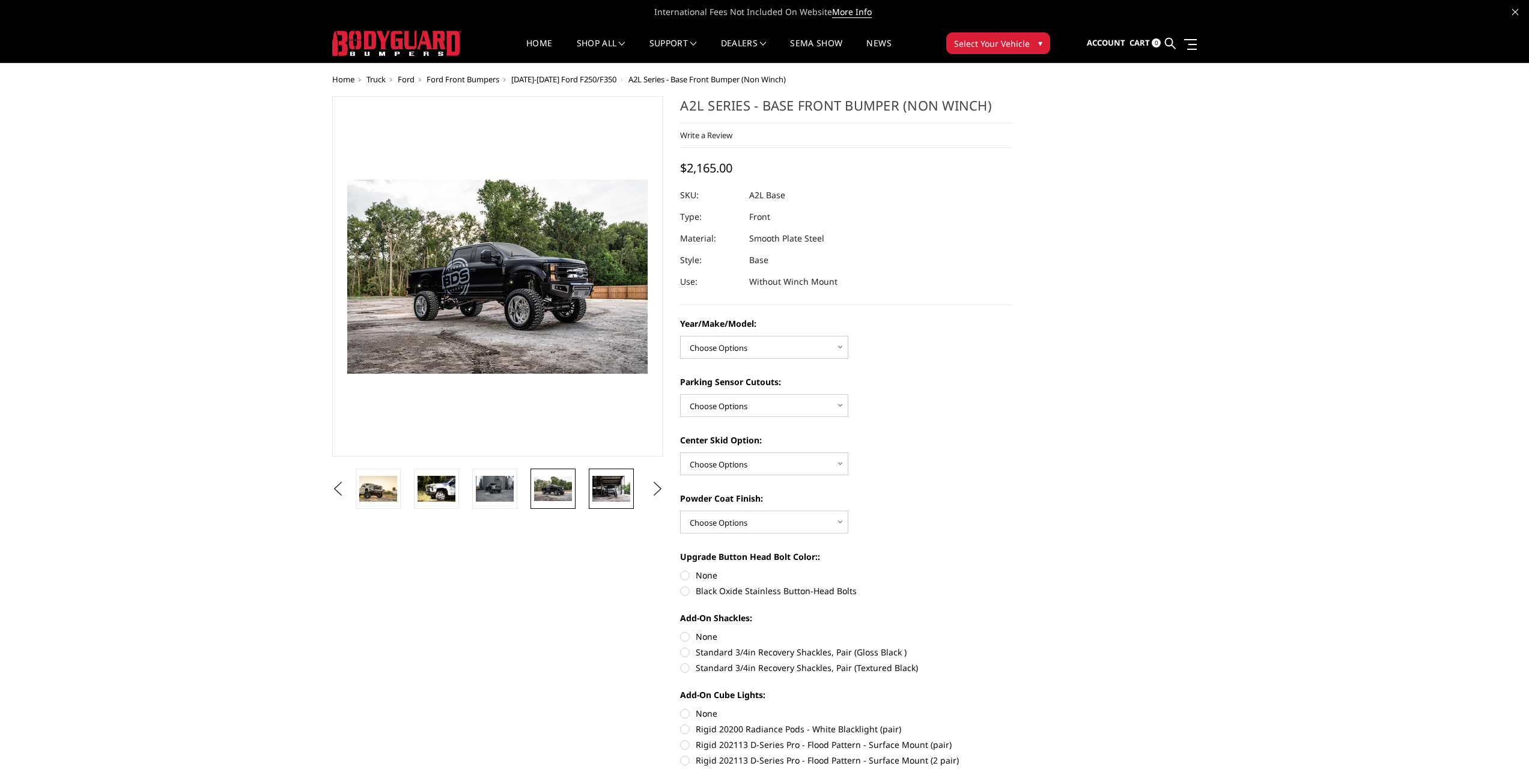
click at [611, 484] on img at bounding box center [611, 488] width 38 height 25
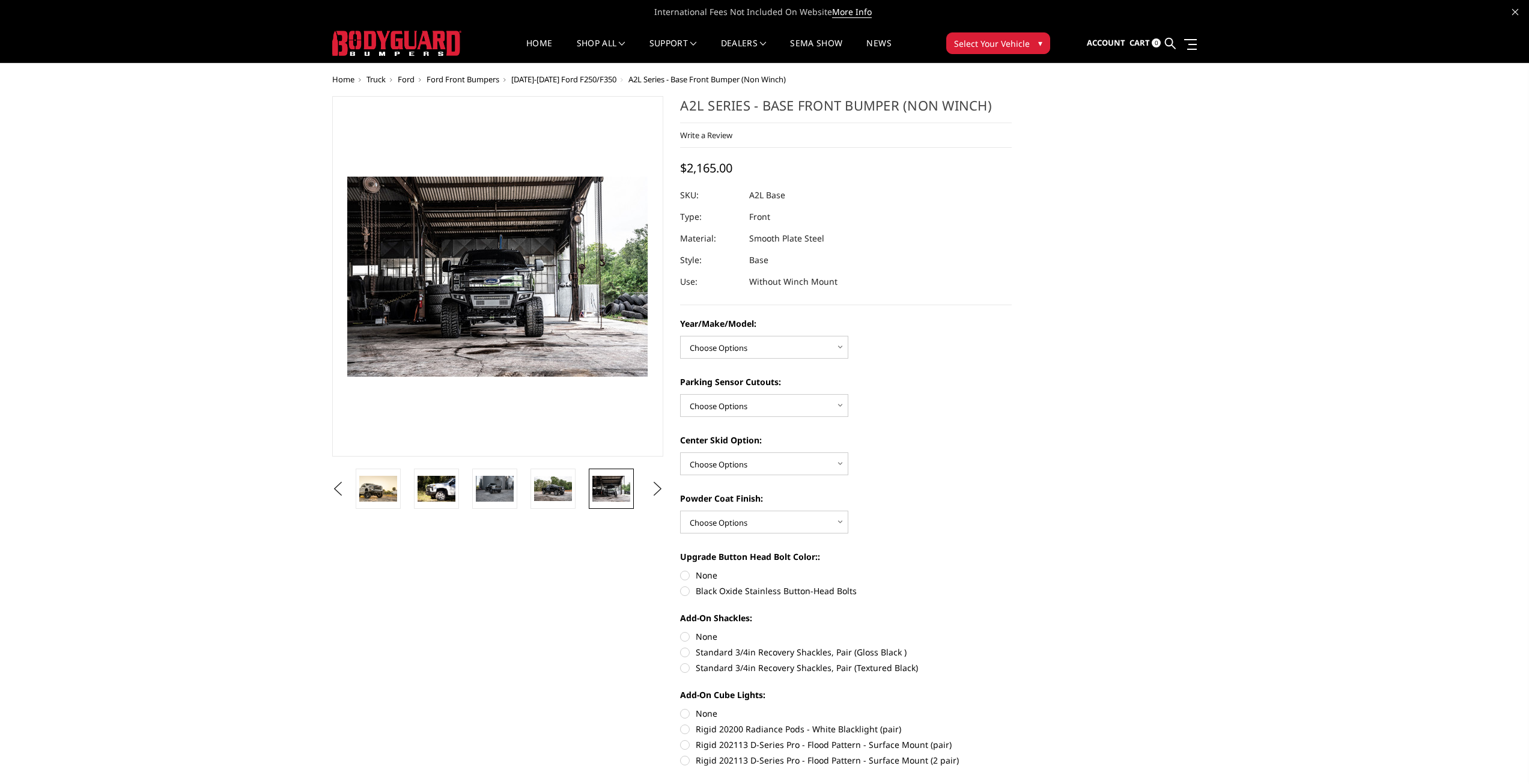
click at [617, 488] on img at bounding box center [611, 488] width 38 height 25
click at [644, 491] on ul "Previous" at bounding box center [498, 488] width 338 height 40
click at [649, 492] on ul "Previous" at bounding box center [498, 488] width 338 height 40
click at [651, 492] on button "Next" at bounding box center [657, 488] width 18 height 18
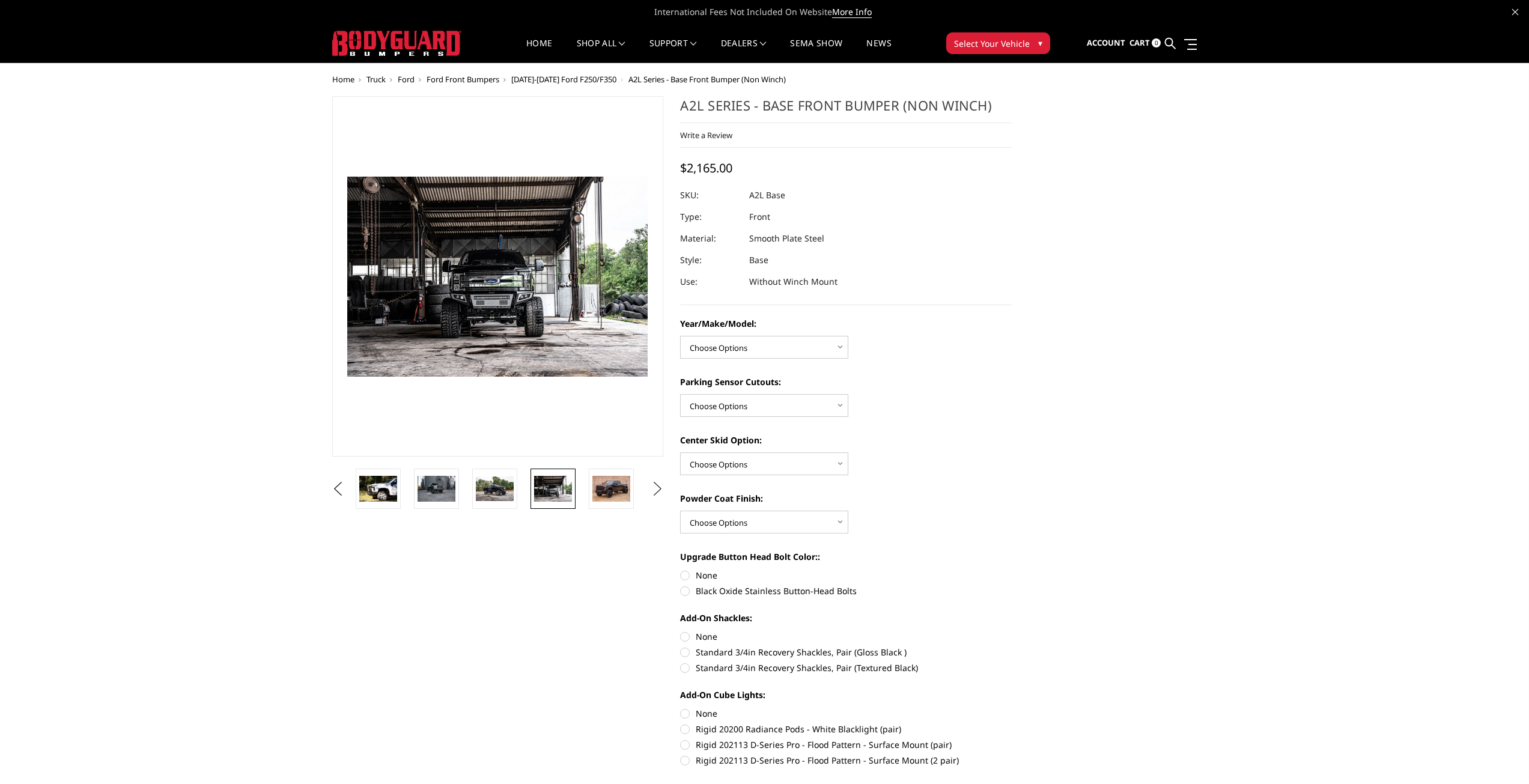
click at [651, 492] on button "Next" at bounding box center [657, 488] width 18 height 18
click at [654, 488] on button "Next" at bounding box center [657, 488] width 18 height 18
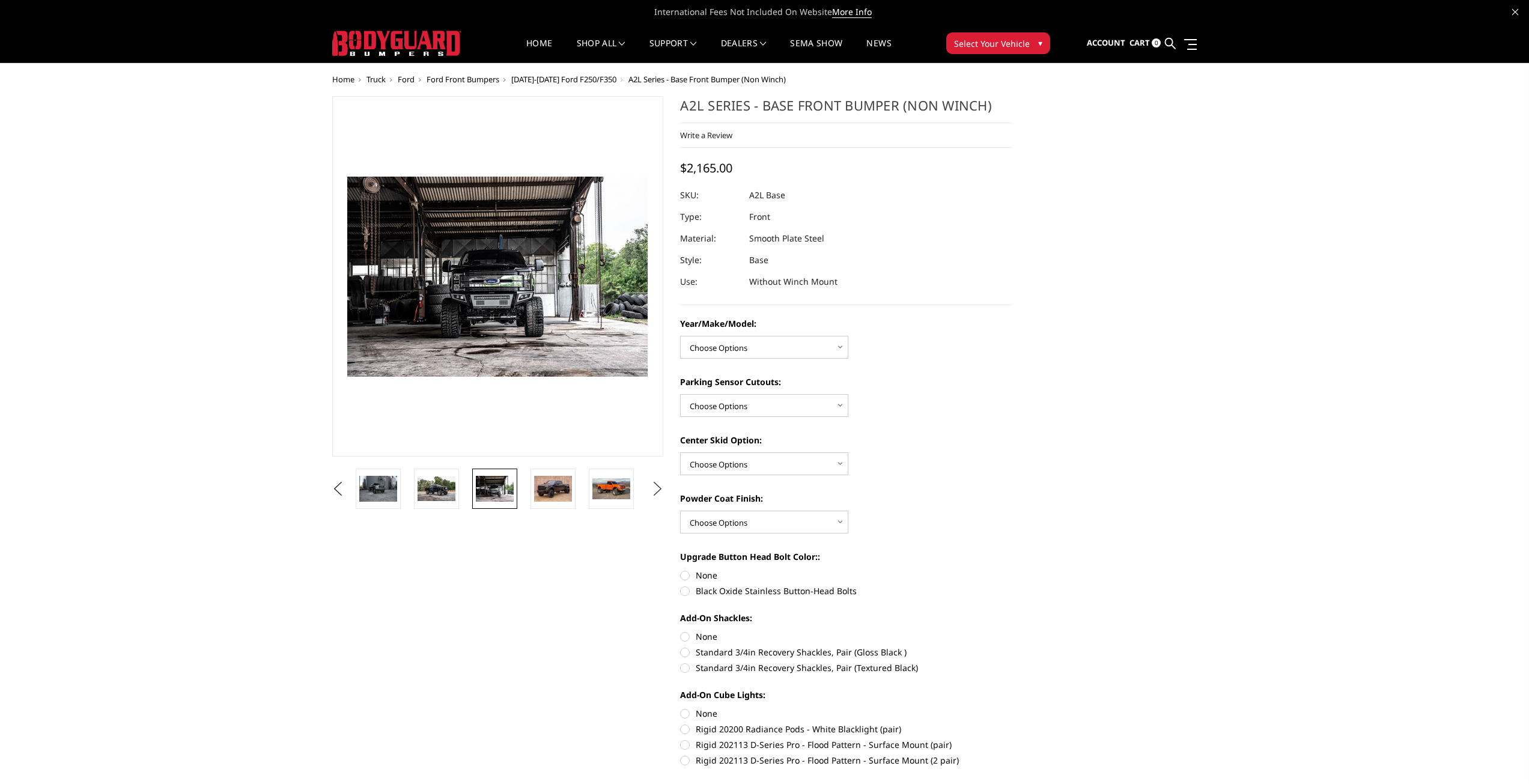
click at [654, 488] on button "Next" at bounding box center [657, 488] width 18 height 18
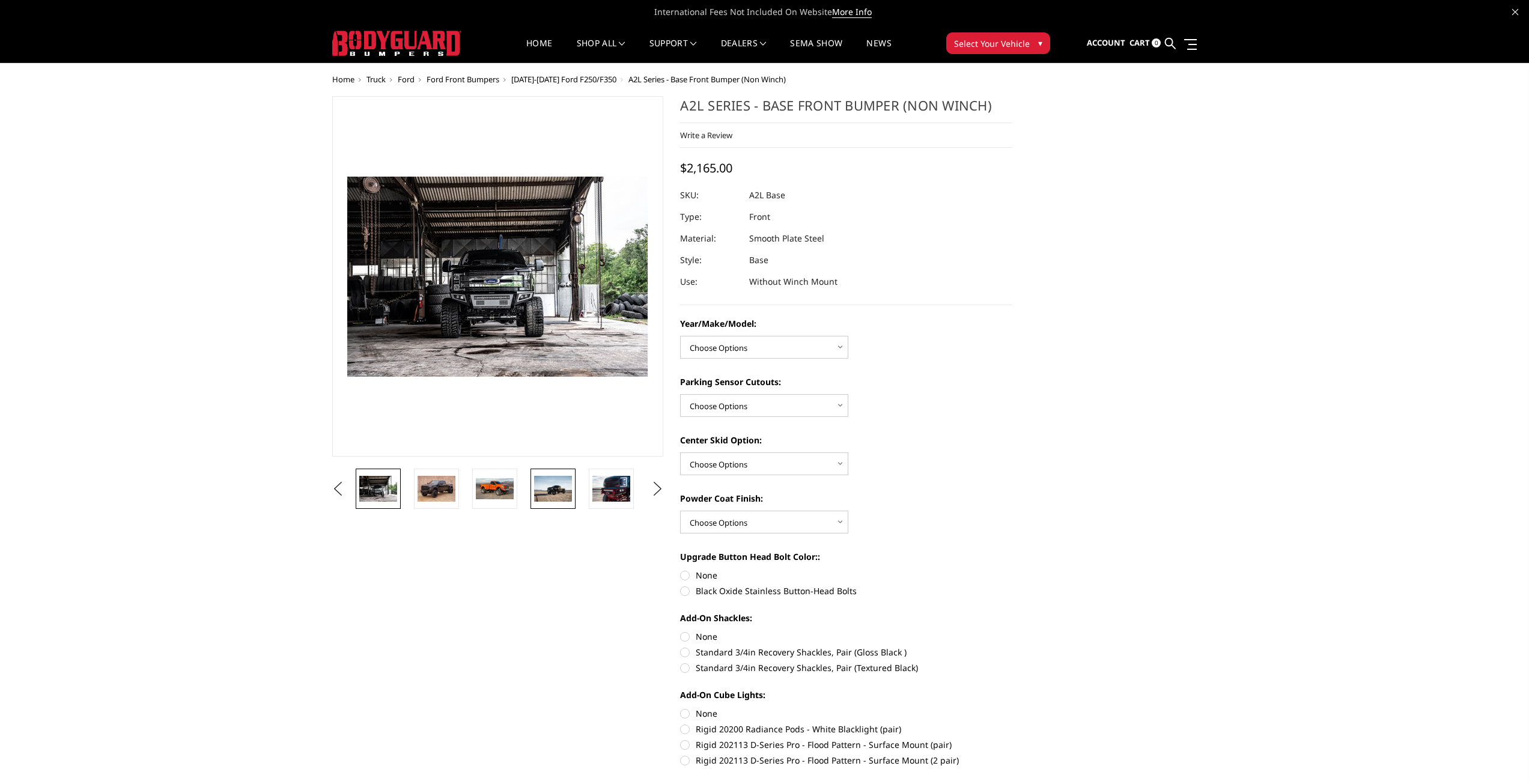
click at [543, 491] on img at bounding box center [552, 488] width 38 height 25
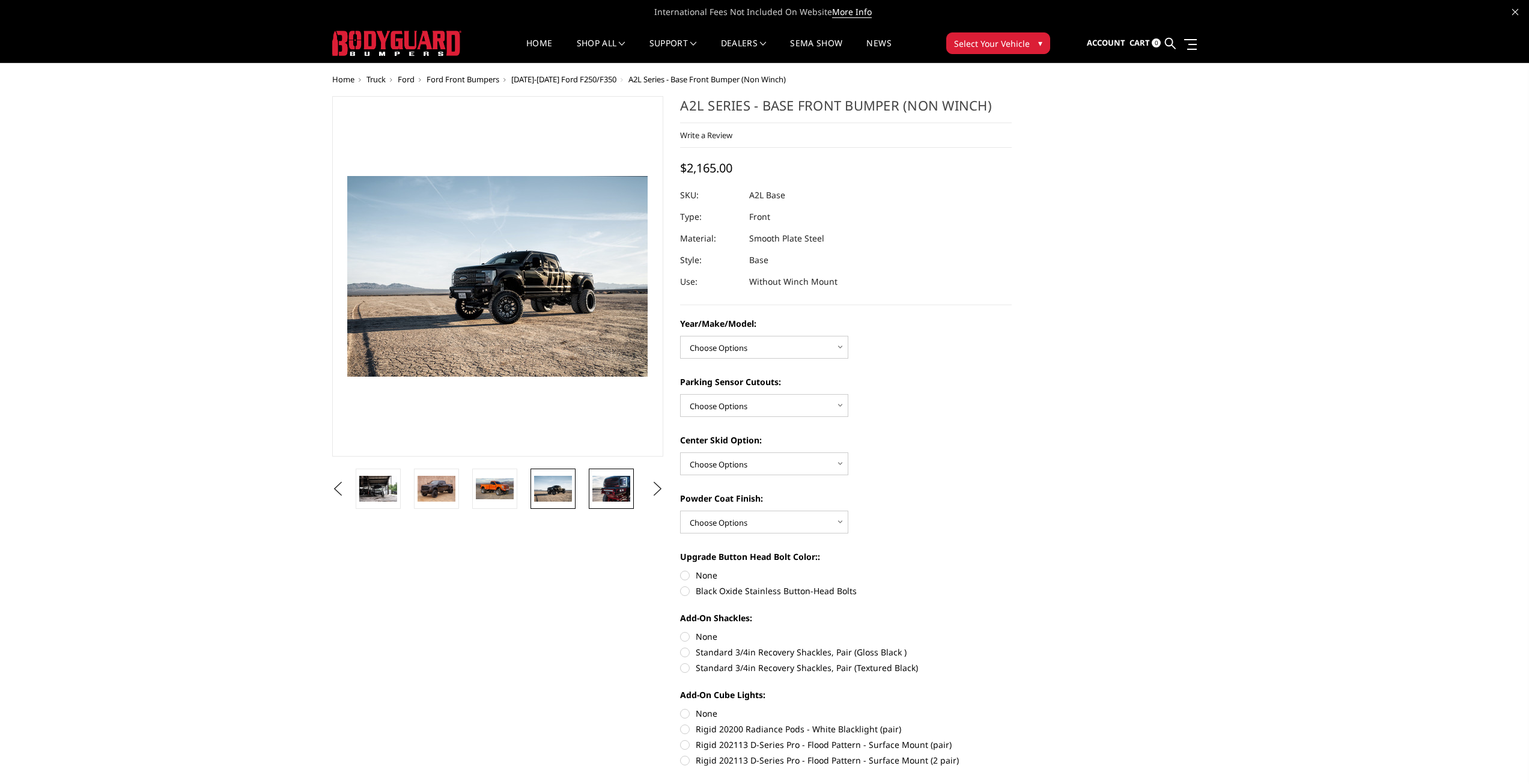
click at [613, 491] on img at bounding box center [611, 488] width 38 height 25
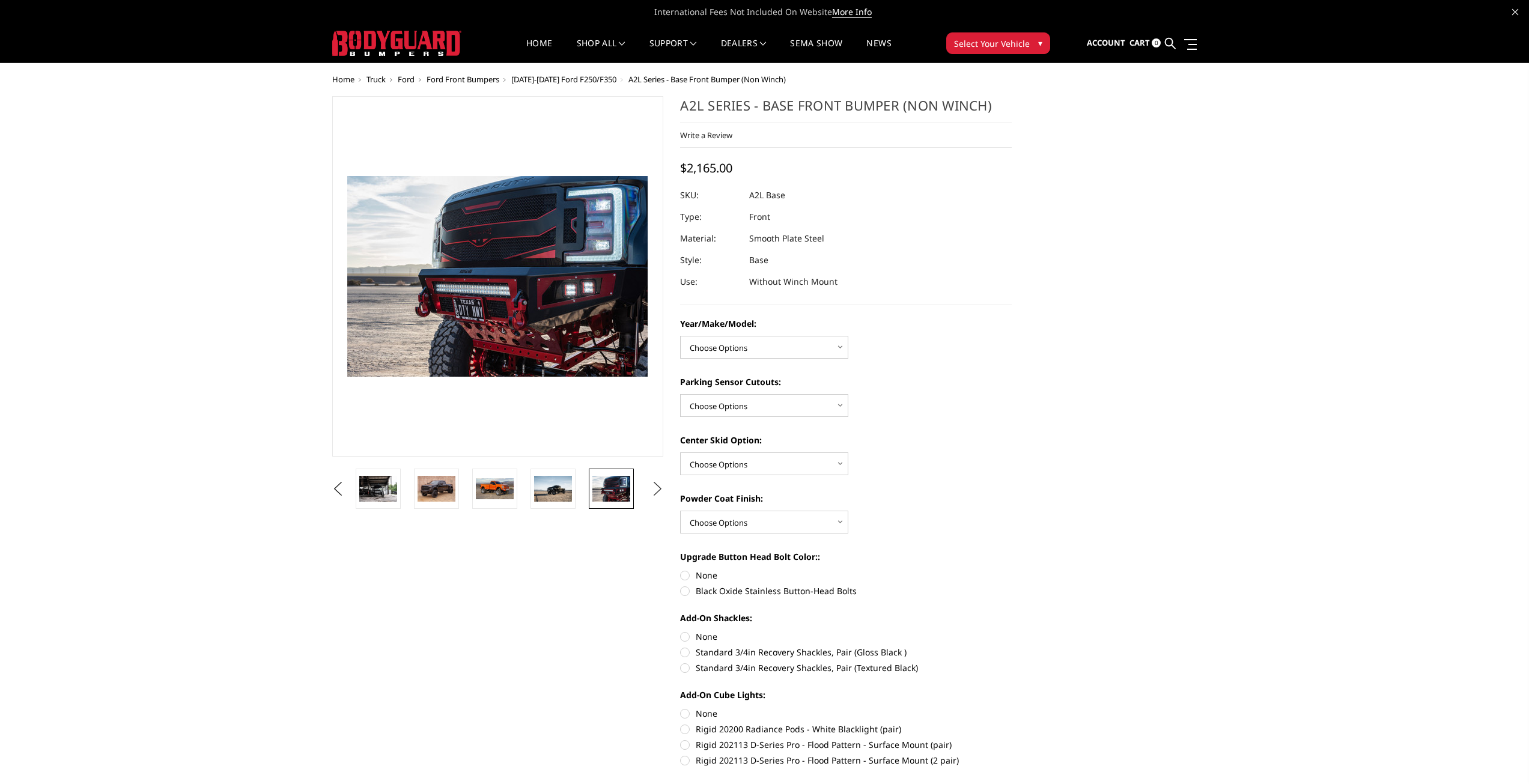
click at [649, 491] on button "Next" at bounding box center [657, 488] width 18 height 18
click at [654, 491] on button "Next" at bounding box center [657, 488] width 18 height 18
click at [657, 491] on button "Next" at bounding box center [657, 488] width 18 height 18
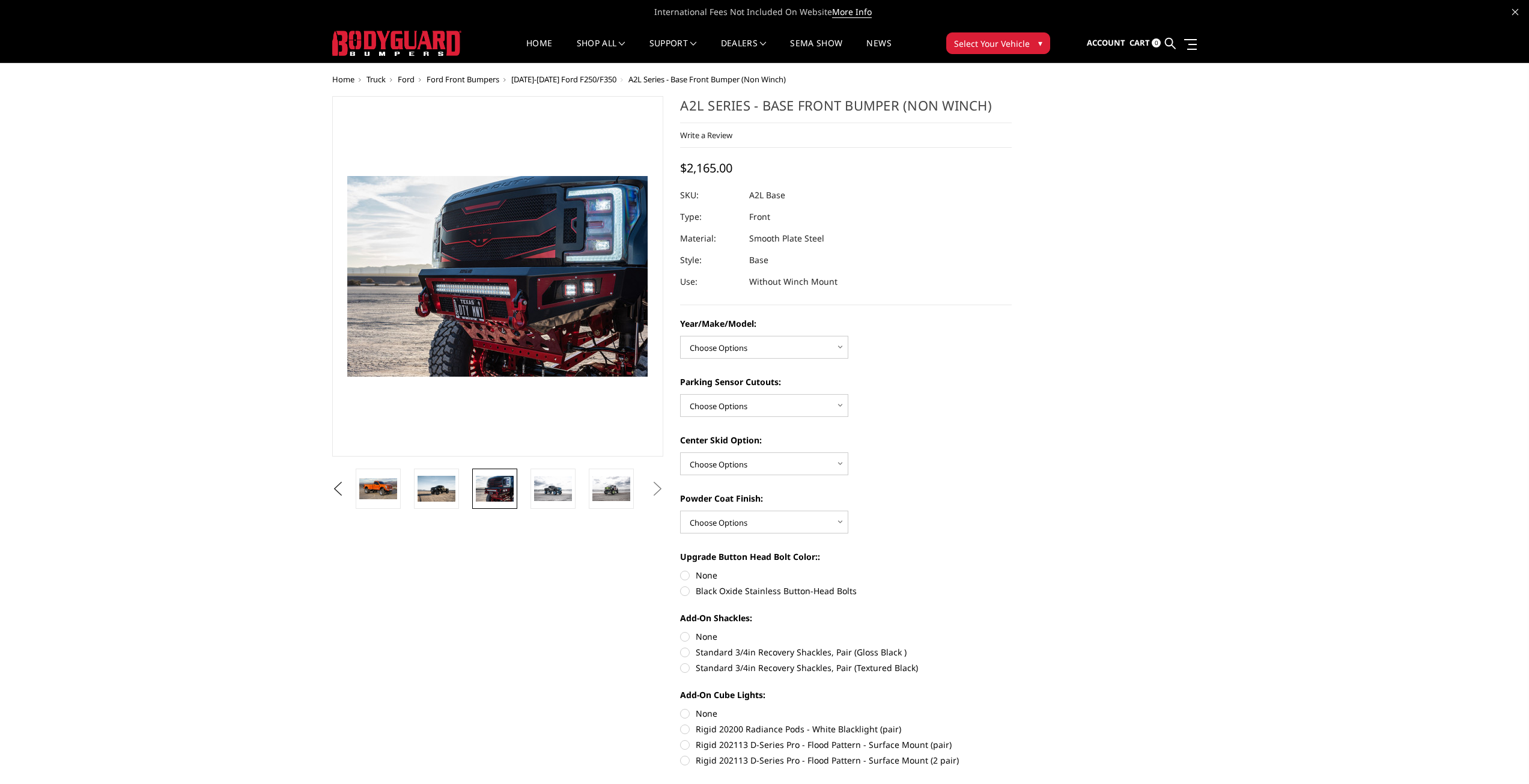
click at [658, 491] on button "Next" at bounding box center [657, 488] width 18 height 18
click at [594, 490] on img at bounding box center [611, 488] width 38 height 25
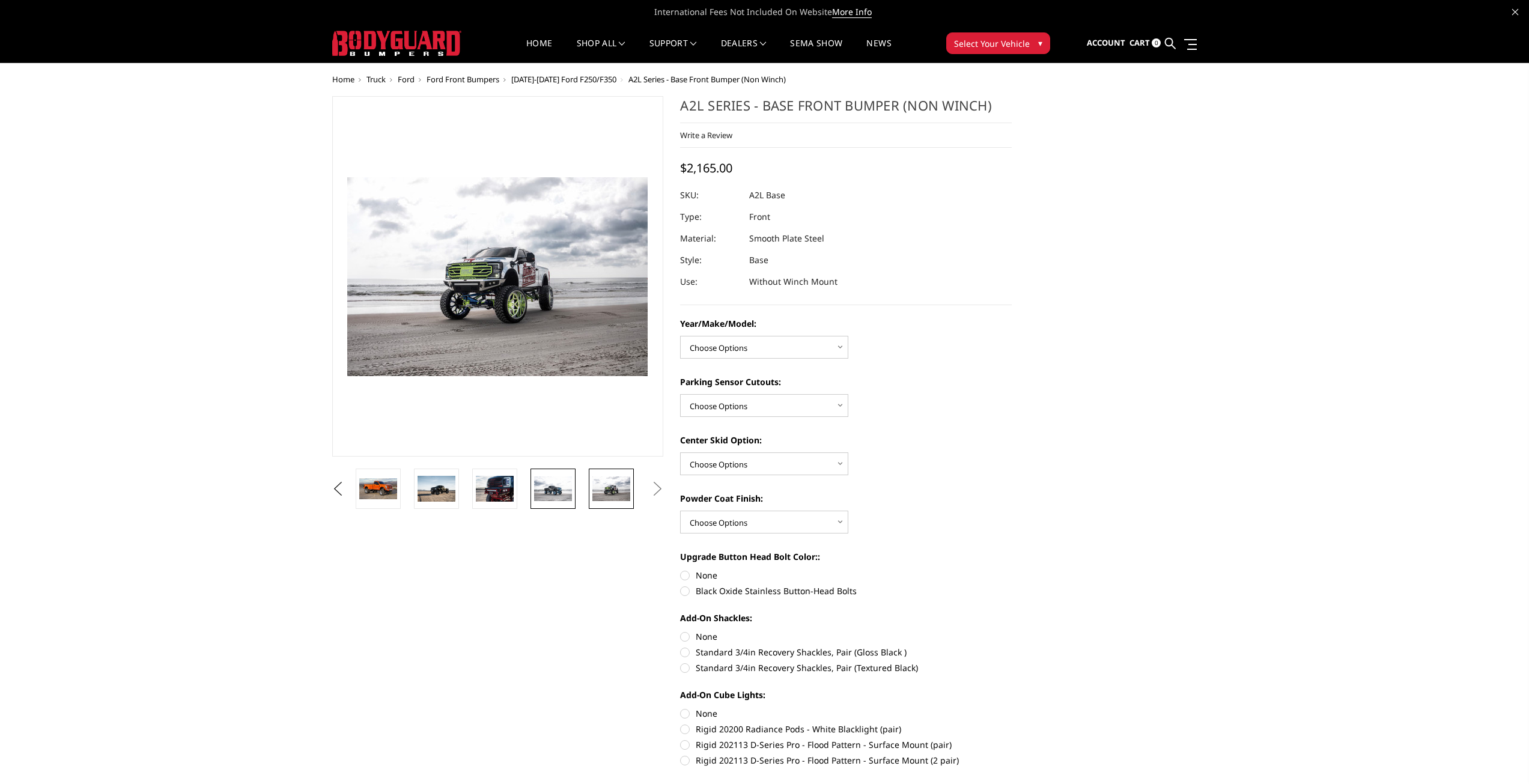
click at [556, 490] on img at bounding box center [552, 488] width 38 height 25
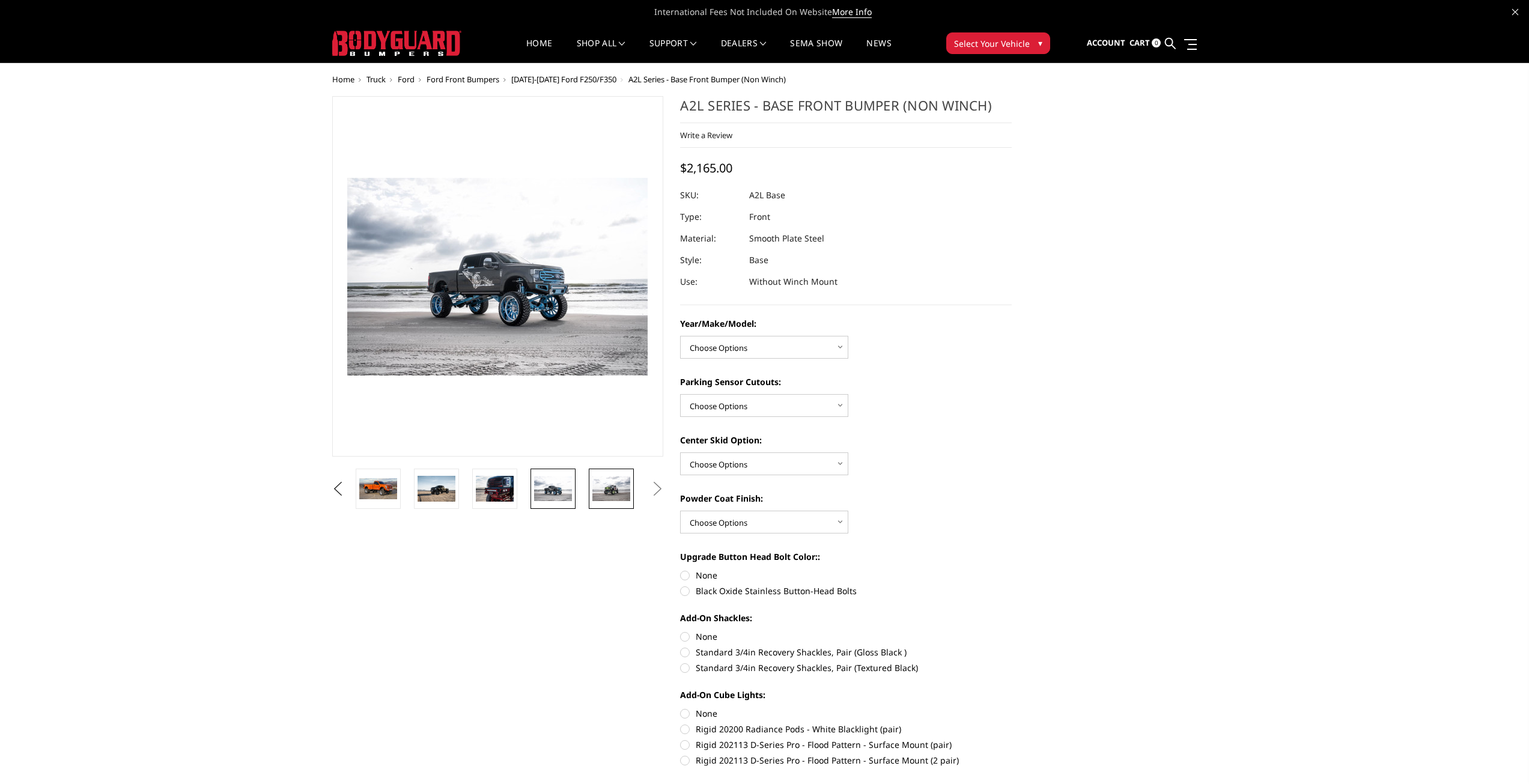
click at [602, 490] on img at bounding box center [611, 488] width 38 height 25
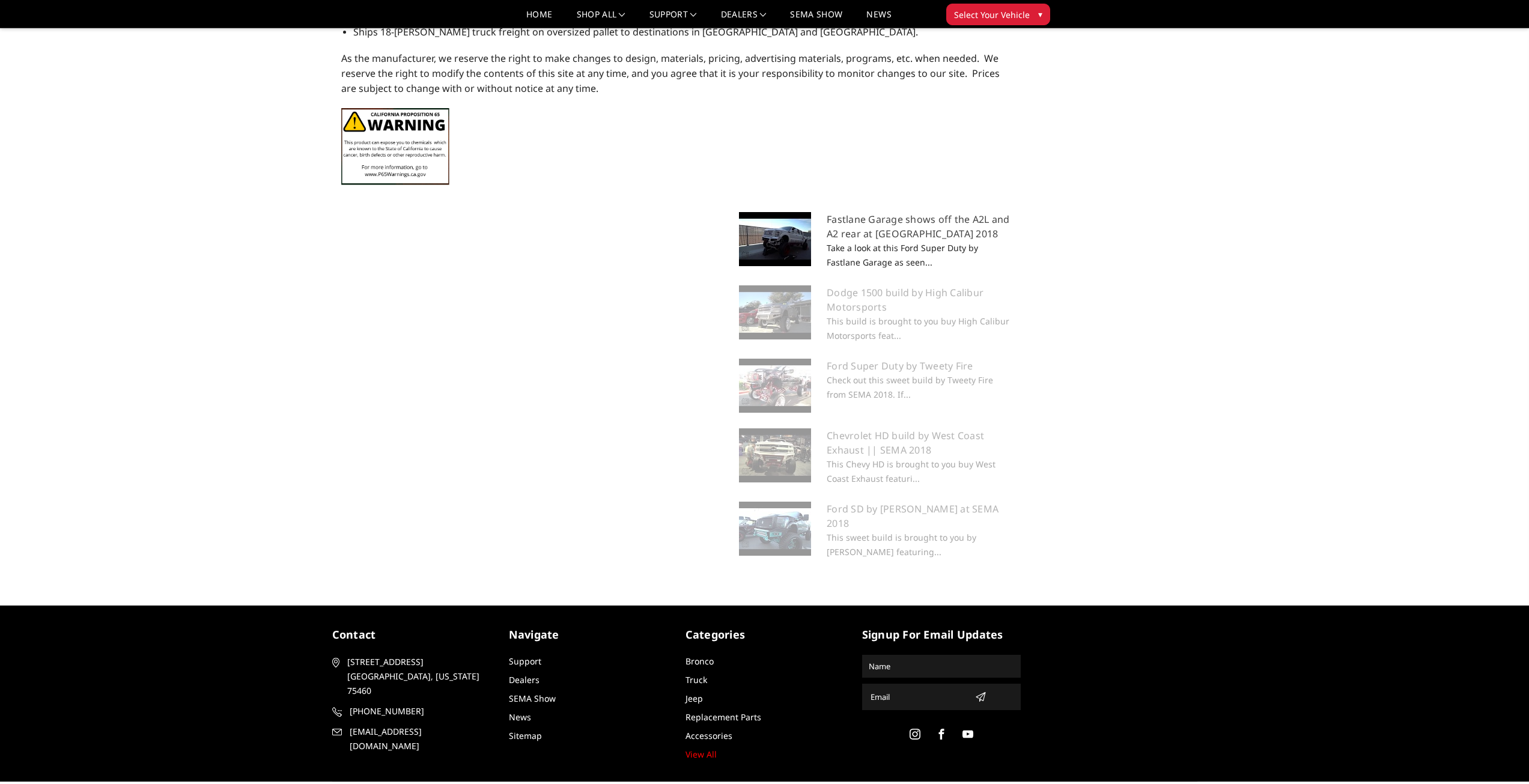
scroll to position [1582, 0]
